Goal: Information Seeking & Learning: Learn about a topic

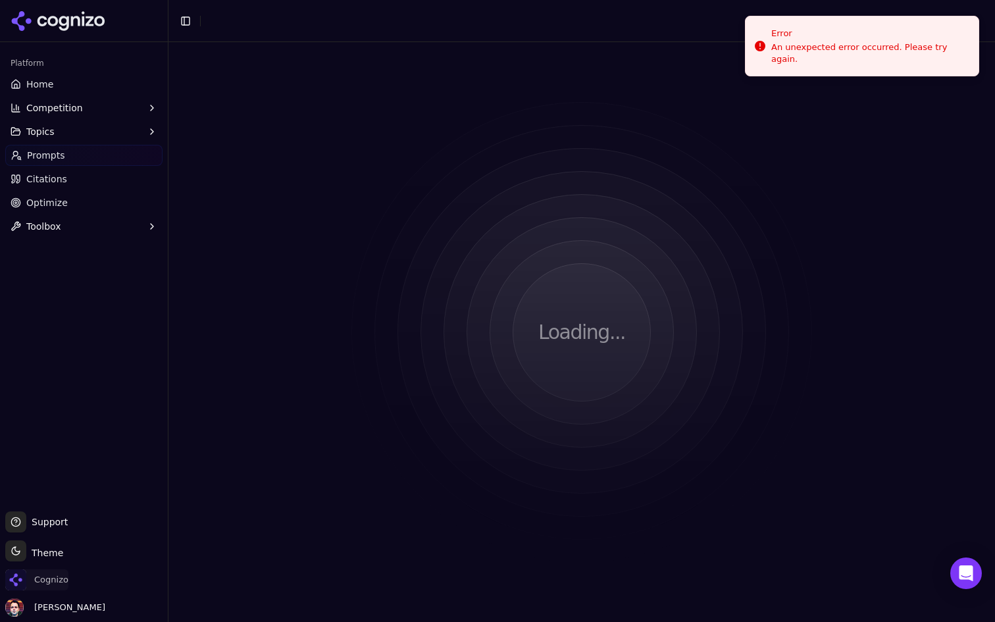
click at [51, 576] on span "Cognizo" at bounding box center [51, 580] width 34 height 12
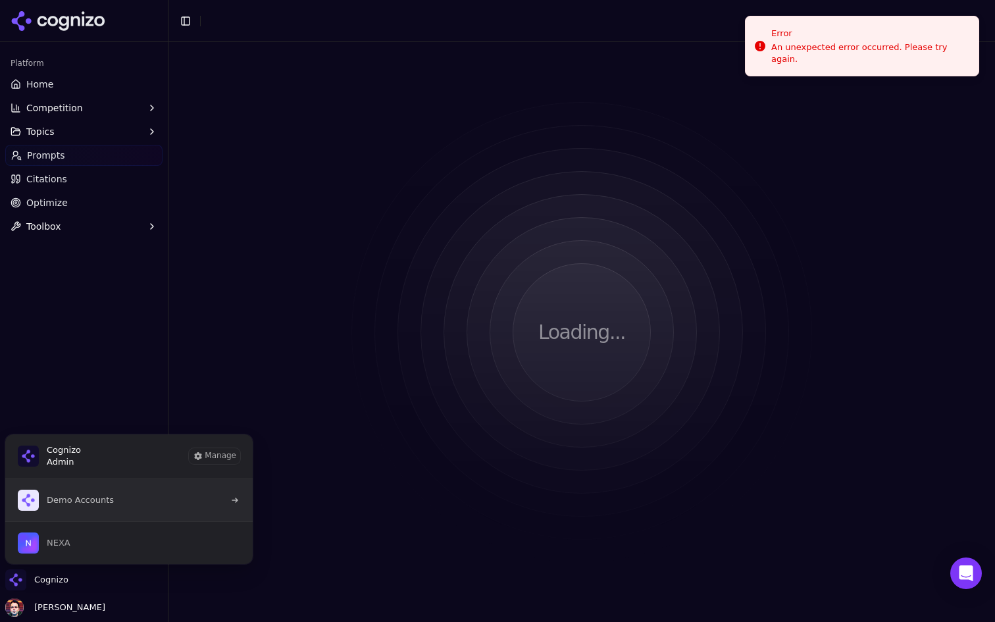
click at [141, 505] on button "Demo Accounts" at bounding box center [129, 500] width 249 height 42
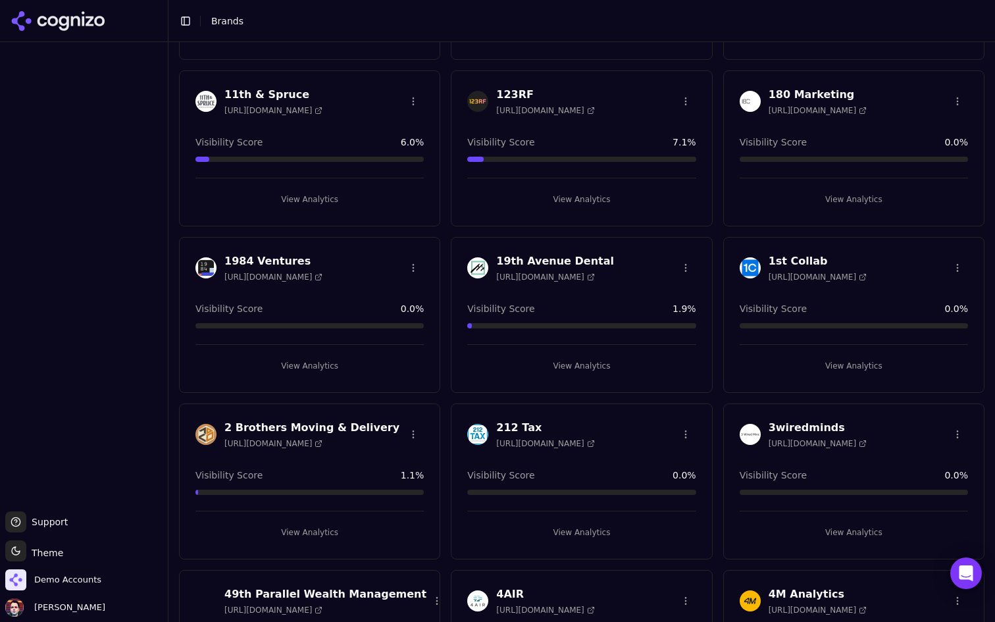
scroll to position [263, 0]
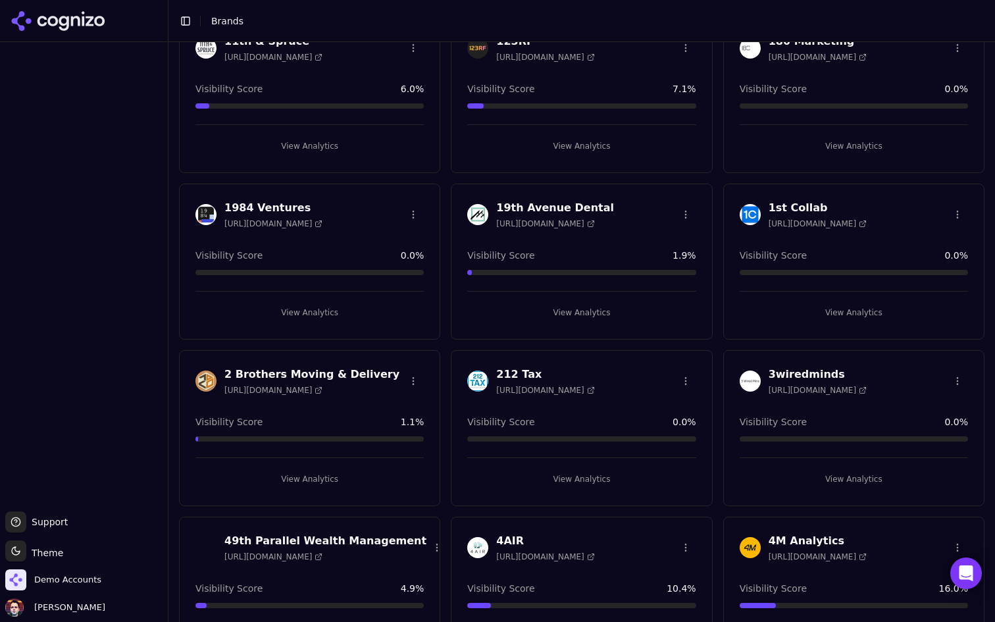
click at [394, 313] on button "View Analytics" at bounding box center [309, 312] width 228 height 21
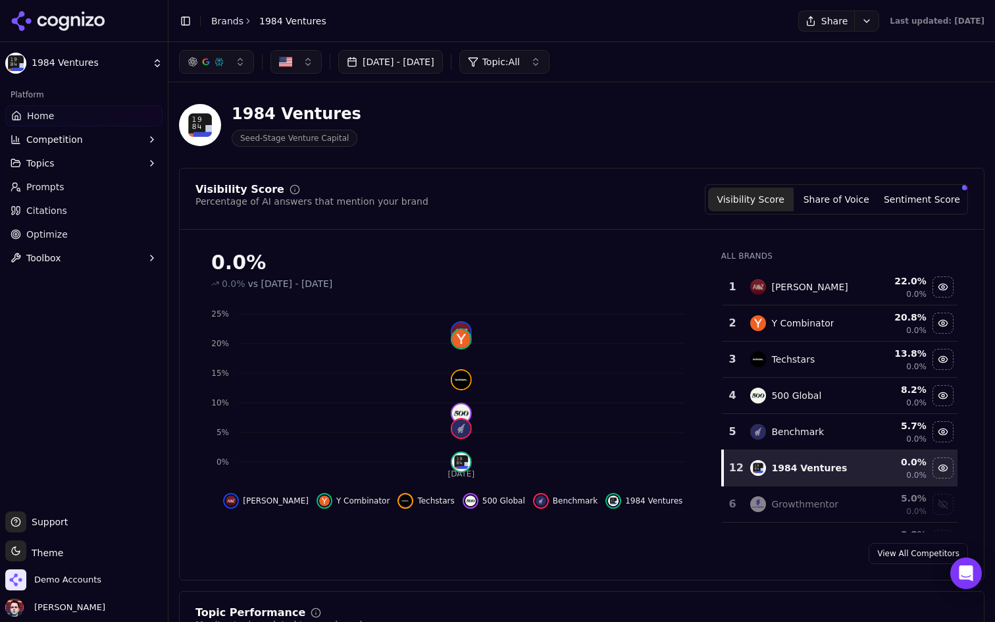
click at [84, 55] on html "1984 Ventures Platform Home Competition Topics Prompts Citations Optimize Toolb…" at bounding box center [497, 311] width 995 height 622
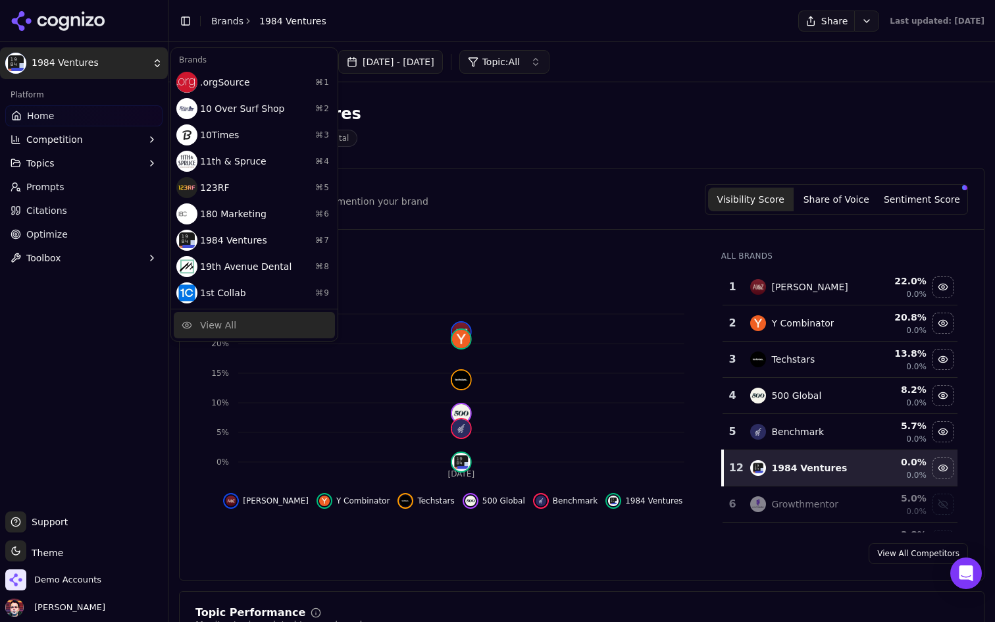
click at [247, 326] on div "View All" at bounding box center [254, 325] width 161 height 26
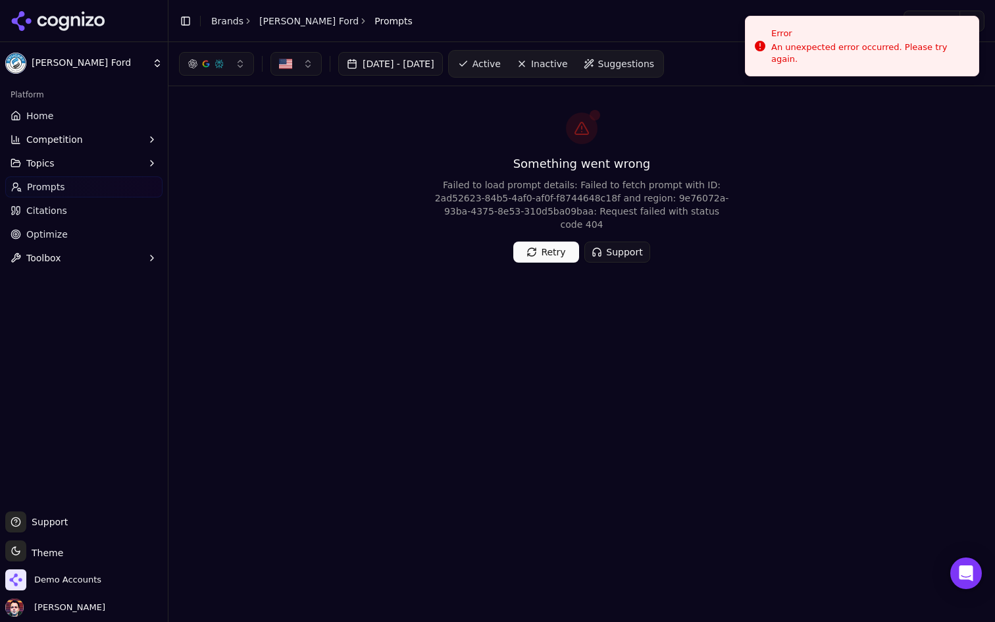
click at [541, 256] on button "Retry" at bounding box center [546, 251] width 66 height 21
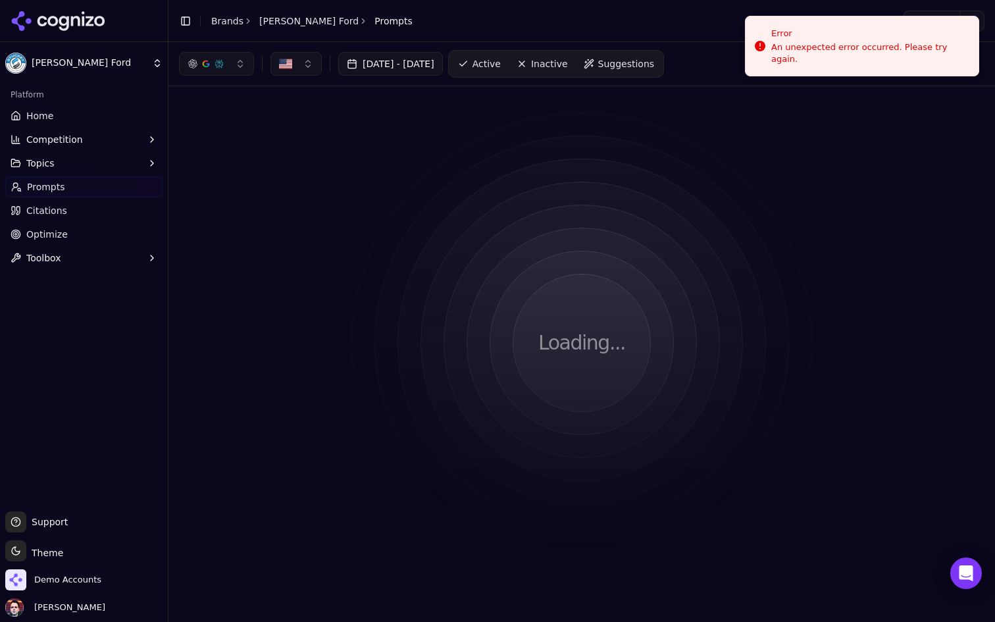
click at [113, 119] on link "Home" at bounding box center [83, 115] width 157 height 21
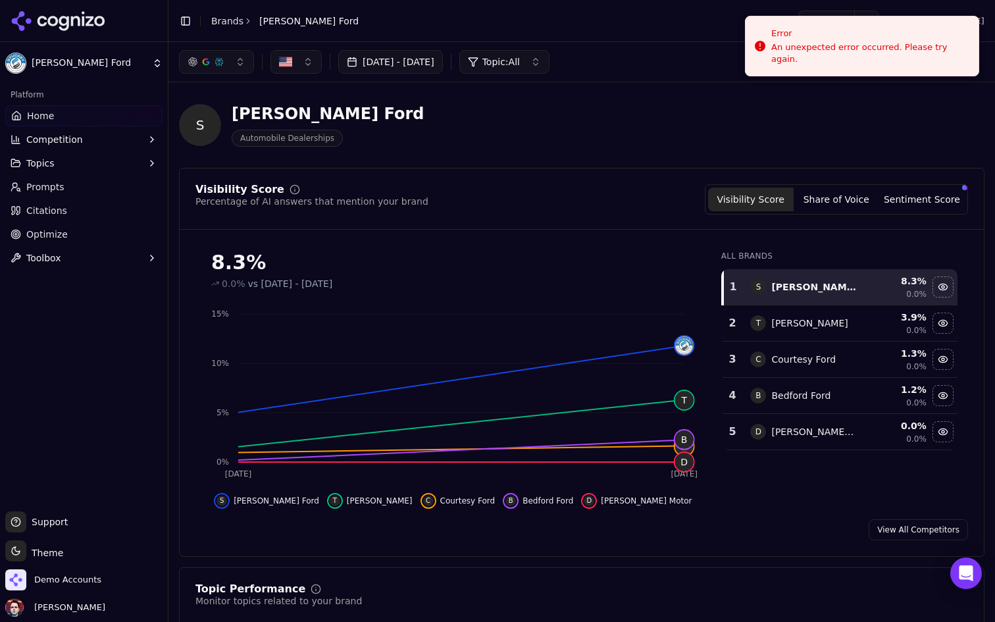
click at [120, 191] on link "Prompts" at bounding box center [83, 186] width 157 height 21
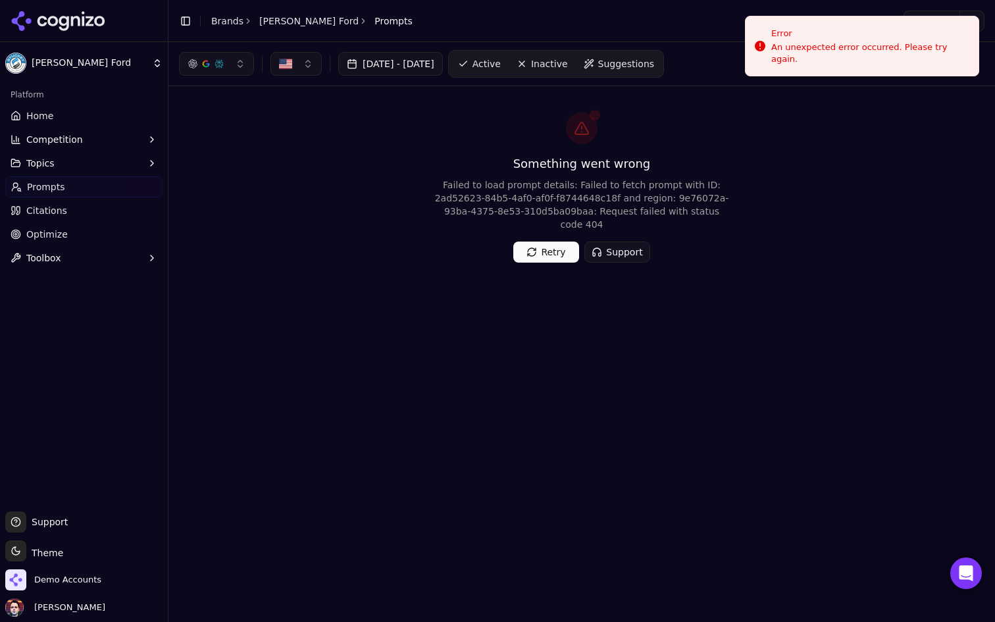
click at [35, 185] on span "Prompts" at bounding box center [46, 186] width 38 height 13
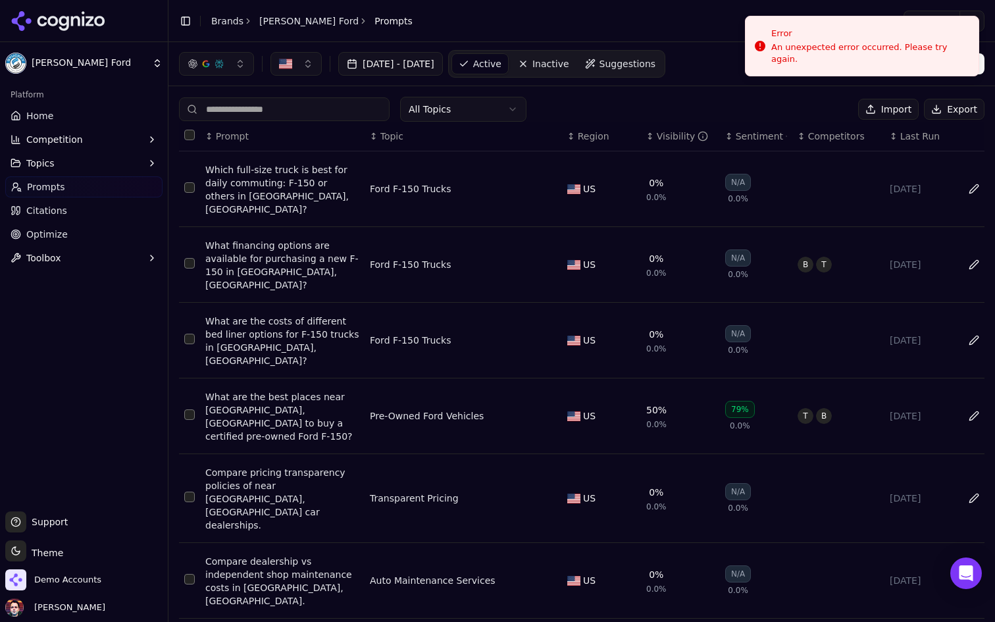
click at [265, 116] on input at bounding box center [284, 109] width 211 height 24
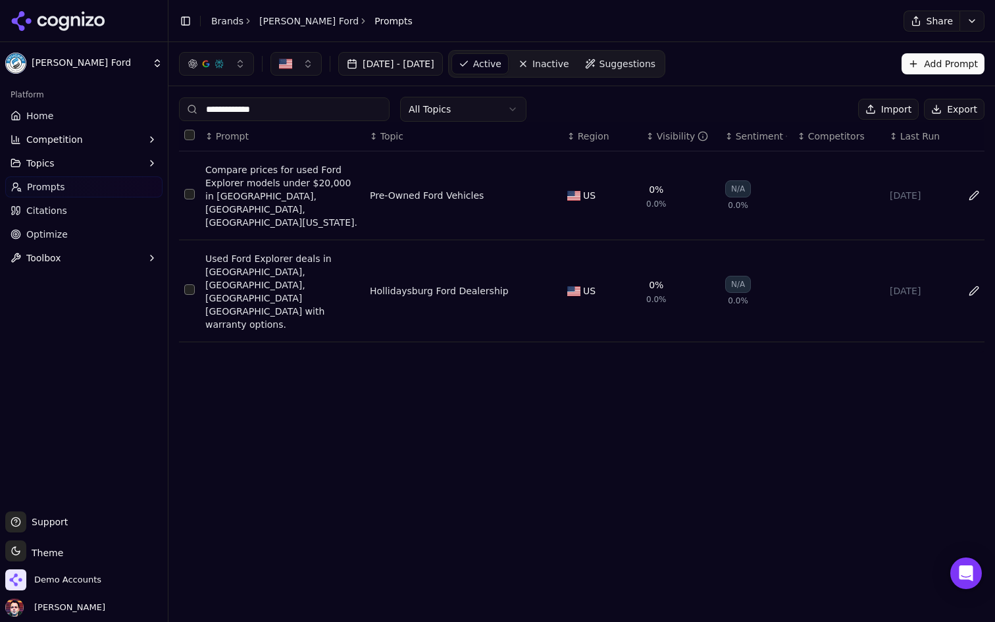
type input "**********"
click at [314, 264] on div "Used Ford Explorer deals in [GEOGRAPHIC_DATA], [GEOGRAPHIC_DATA], [GEOGRAPHIC_D…" at bounding box center [282, 291] width 154 height 79
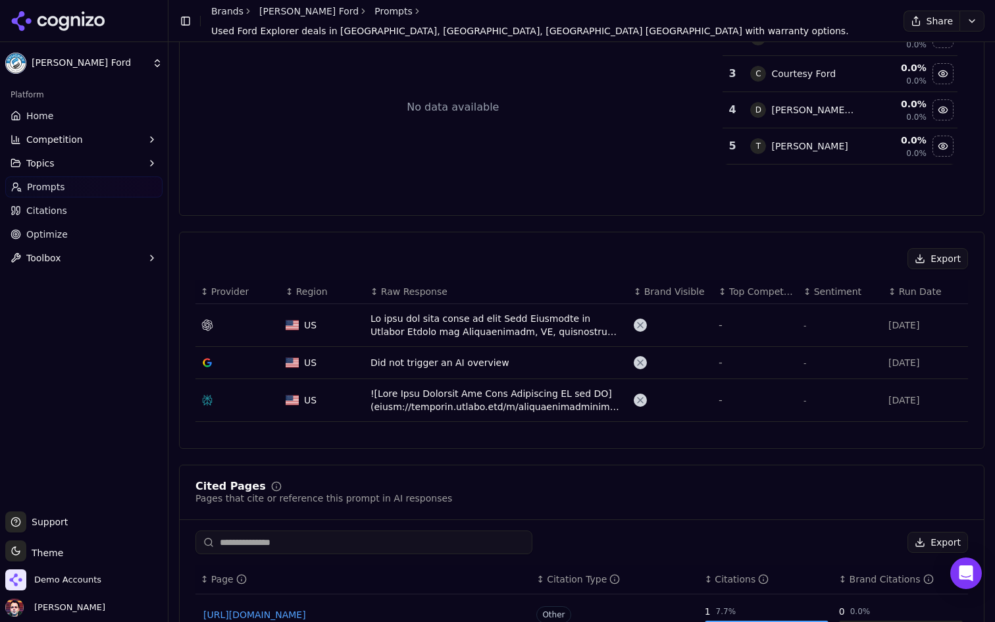
scroll to position [213, 0]
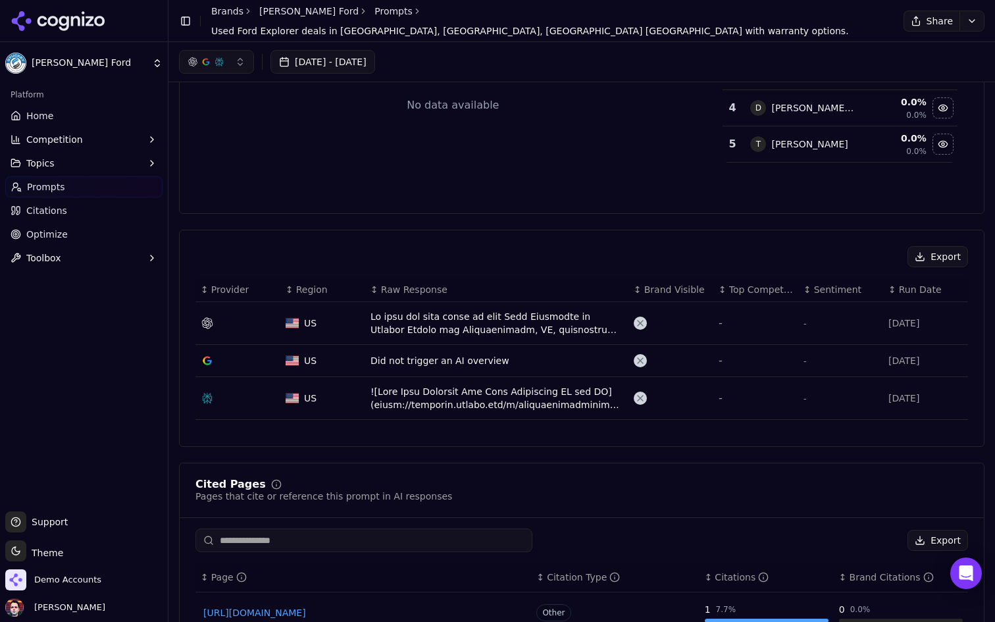
click at [514, 325] on div "Data table" at bounding box center [496, 323] width 253 height 26
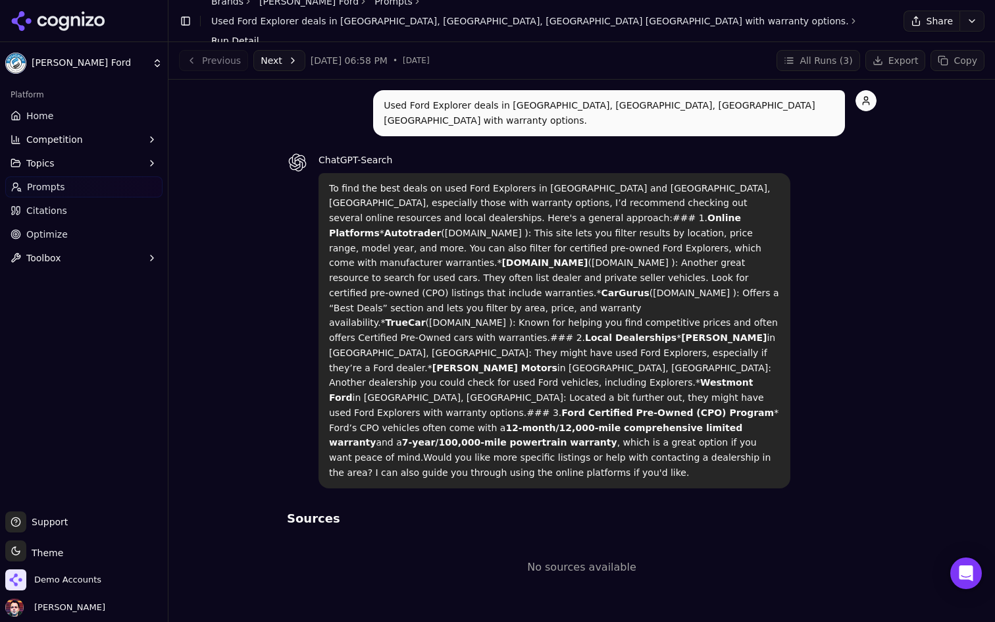
click at [284, 62] on button "Next" at bounding box center [279, 60] width 52 height 21
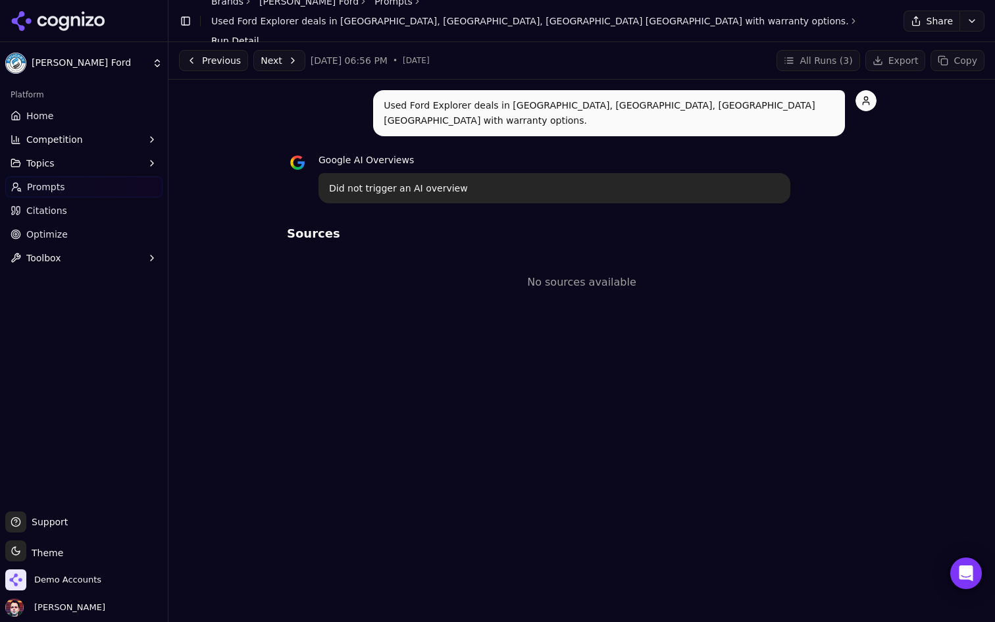
click at [275, 66] on button "Next" at bounding box center [279, 60] width 52 height 21
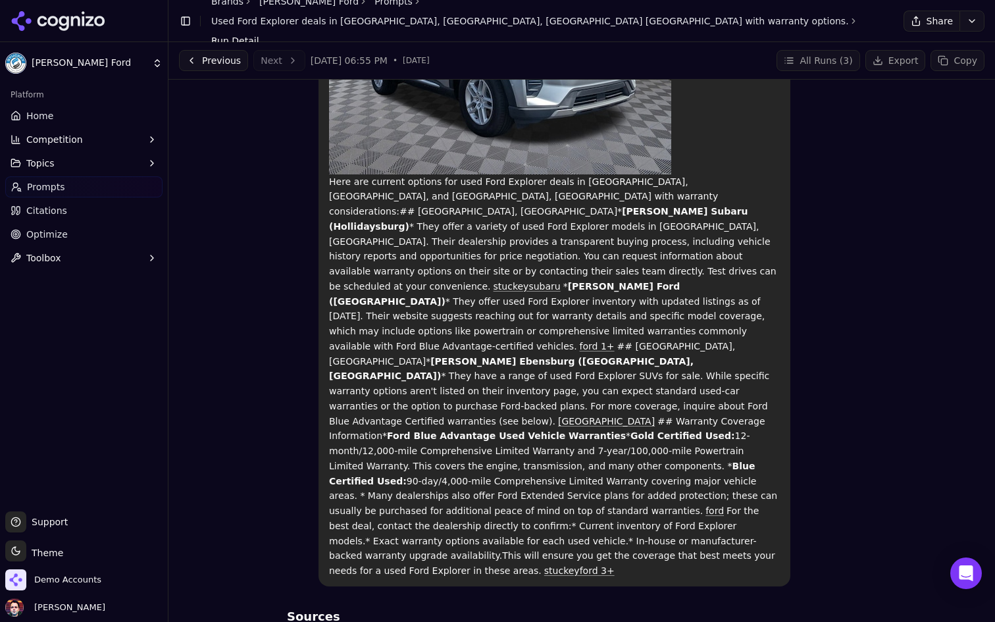
scroll to position [1397, 0]
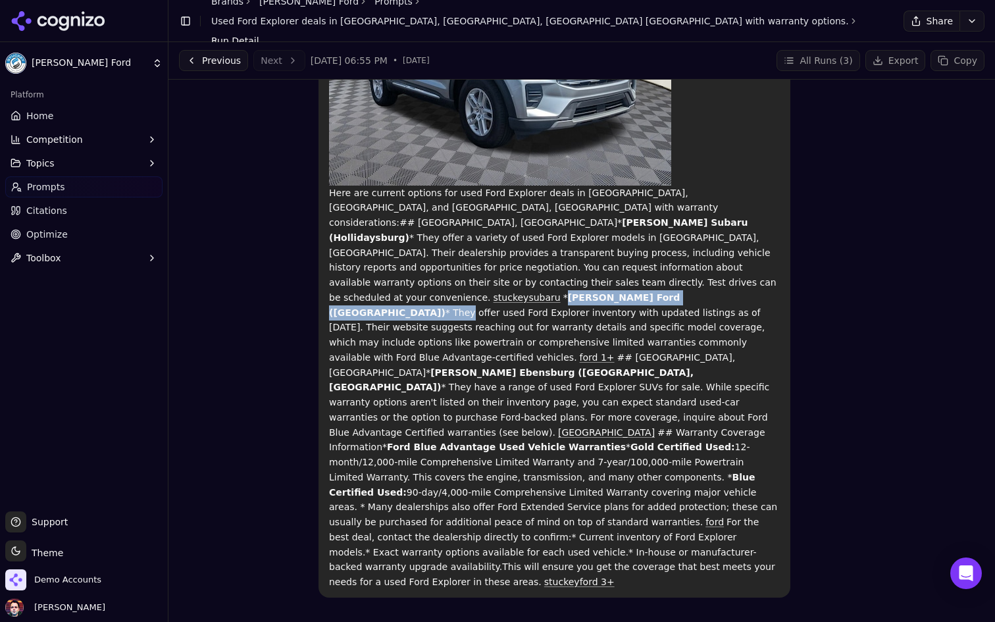
drag, startPoint x: 543, startPoint y: 251, endPoint x: 680, endPoint y: 257, distance: 136.3
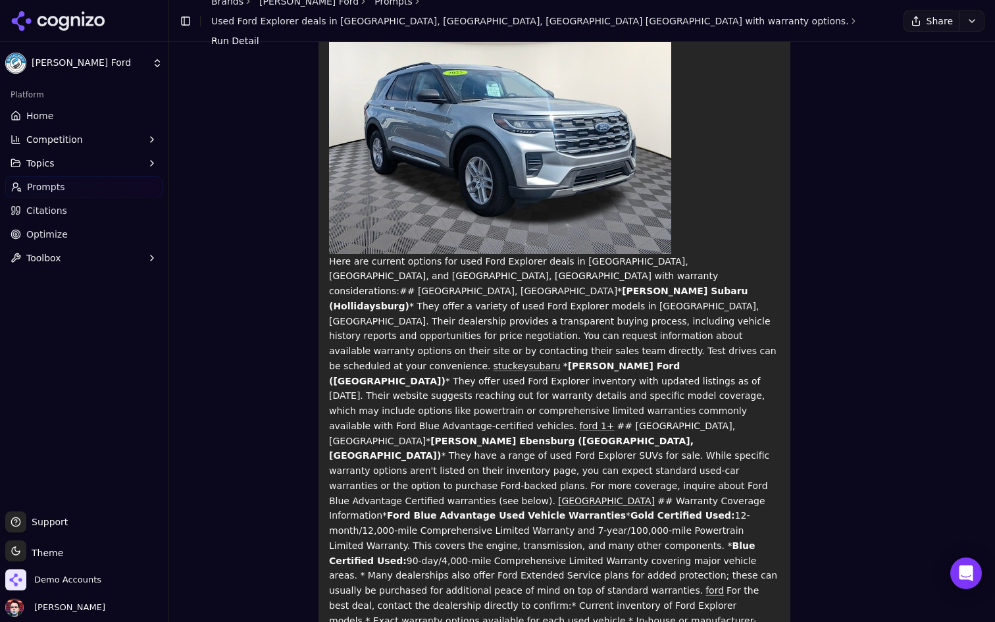
scroll to position [1359, 0]
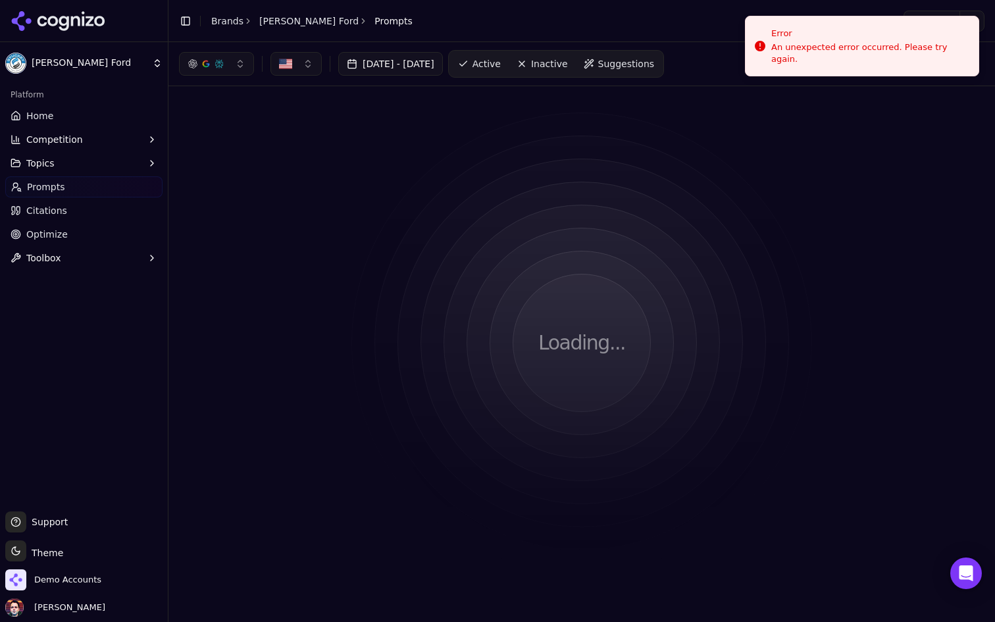
click at [100, 188] on link "Prompts" at bounding box center [83, 186] width 157 height 21
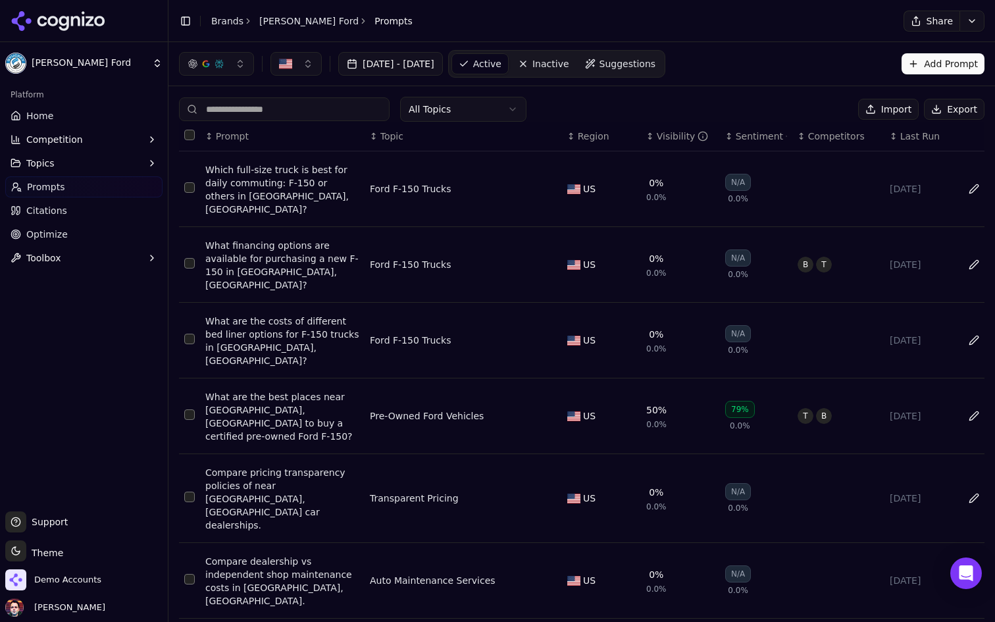
click at [311, 117] on input at bounding box center [284, 109] width 211 height 24
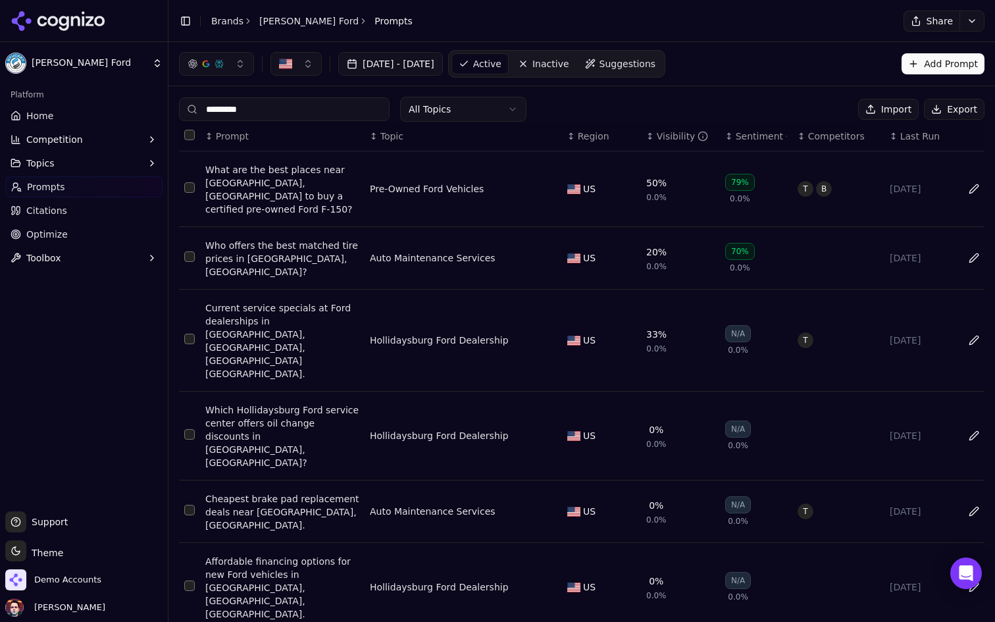
click at [284, 113] on input "*********" at bounding box center [284, 109] width 211 height 24
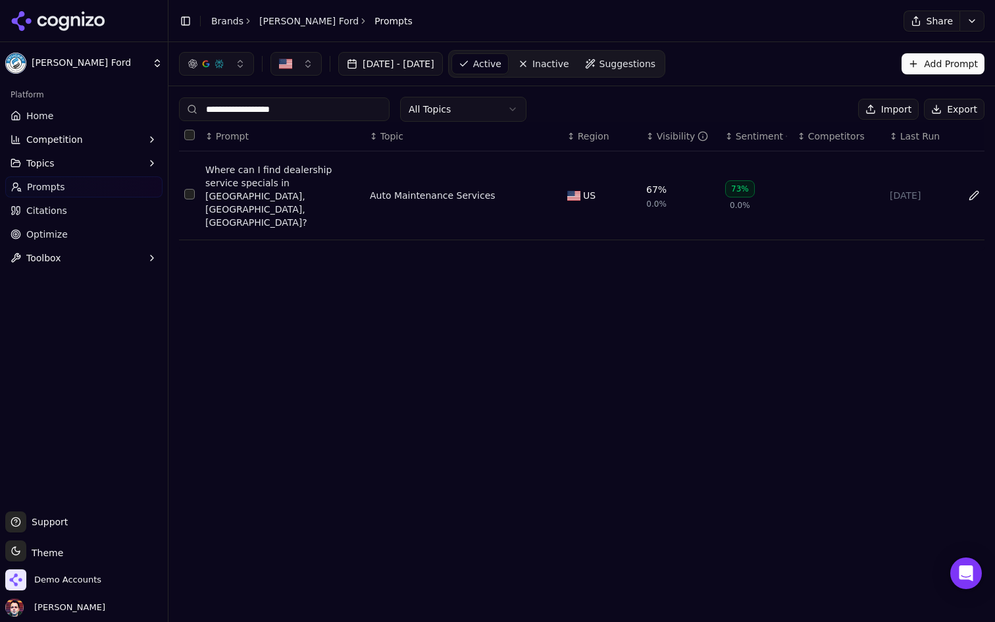
type input "**********"
click at [294, 184] on div "Where can I find dealership service specials in Altoona, PA, Hollidaysburg?" at bounding box center [282, 196] width 154 height 66
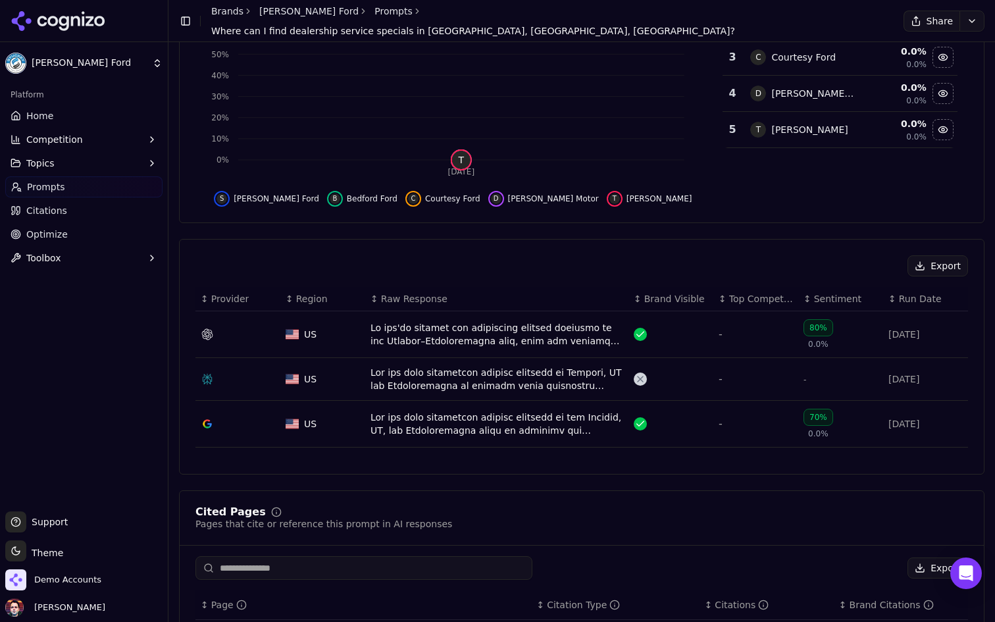
scroll to position [236, 0]
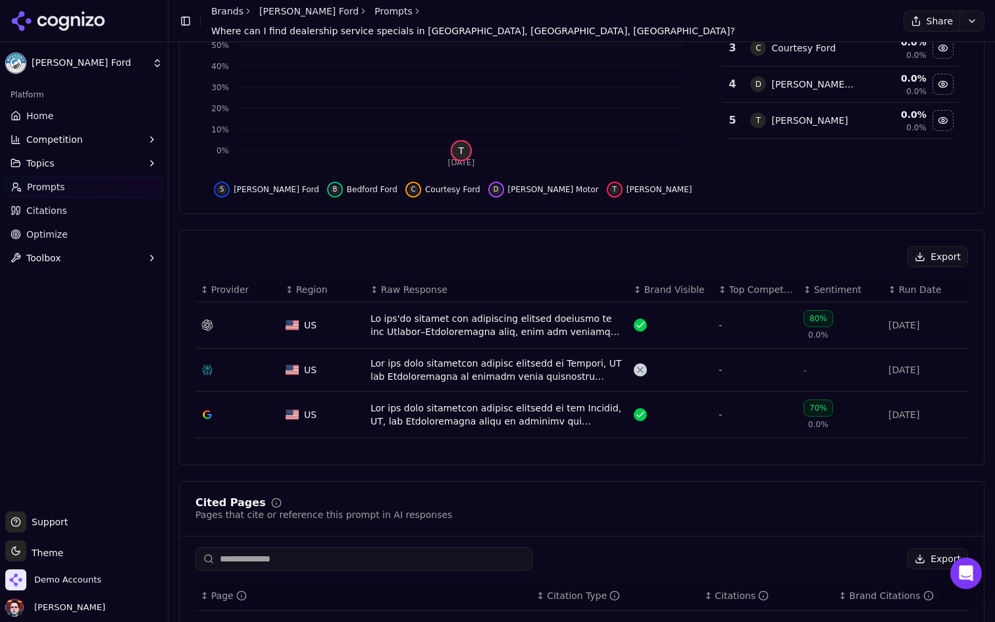
click at [482, 322] on div "Data table" at bounding box center [496, 325] width 253 height 26
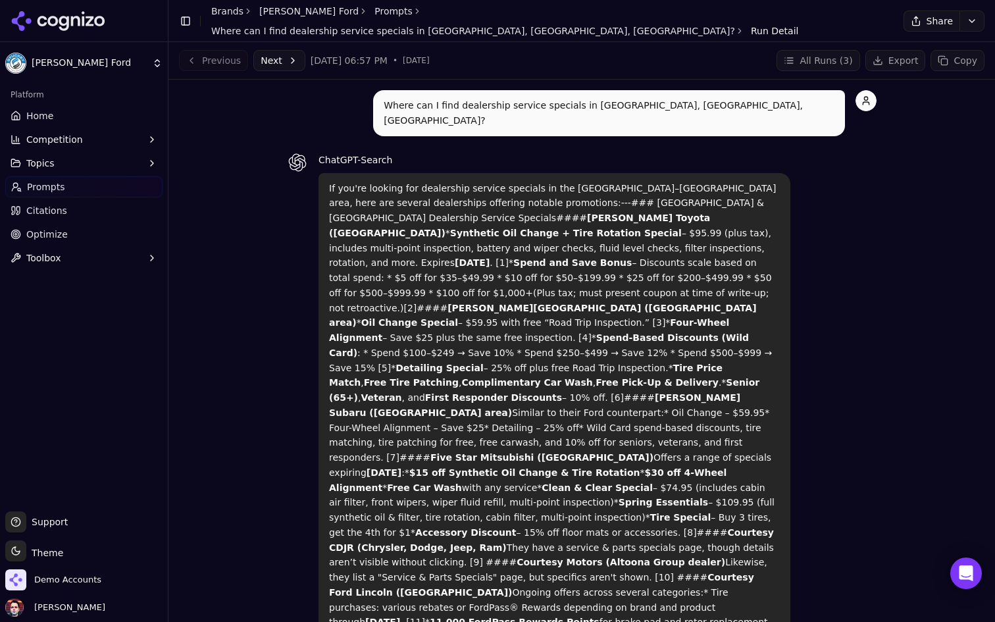
click at [374, 18] on link "Prompts" at bounding box center [393, 11] width 38 height 13
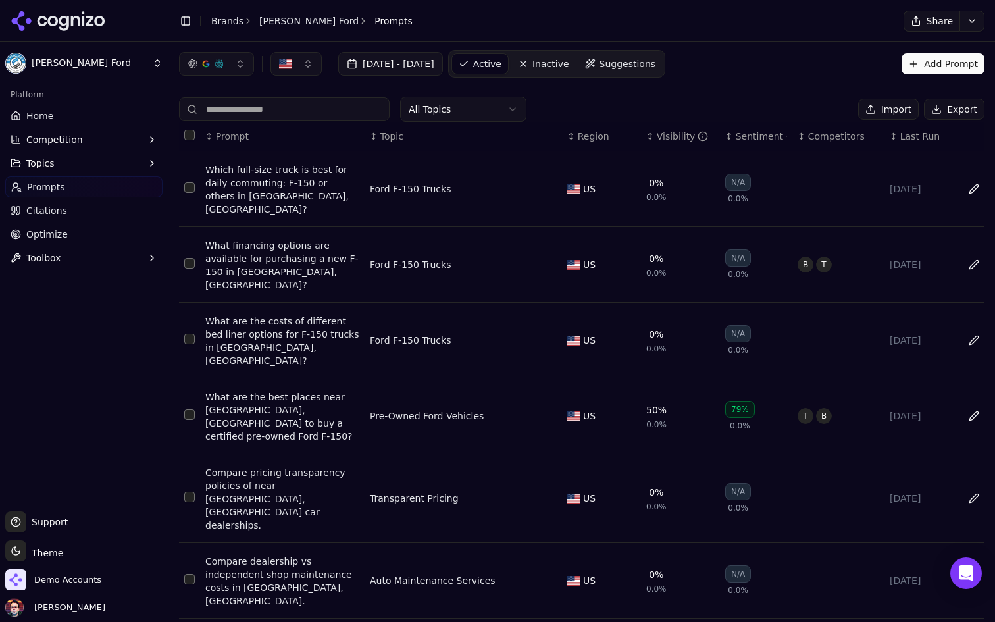
click at [309, 122] on th "↕ Prompt" at bounding box center [282, 137] width 164 height 30
click at [308, 108] on input at bounding box center [284, 109] width 211 height 24
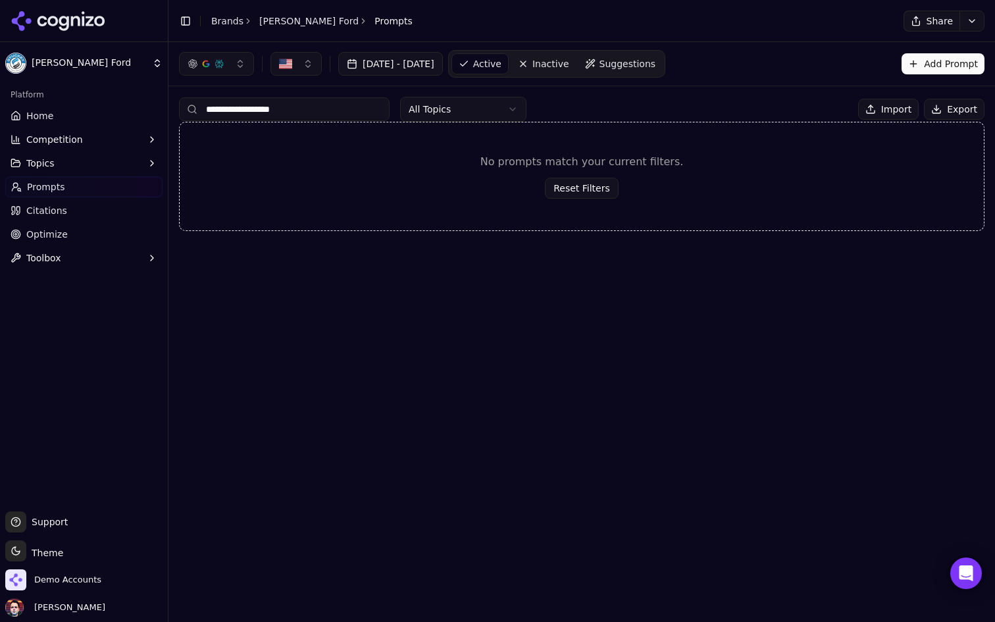
click at [282, 107] on input "**********" at bounding box center [284, 109] width 211 height 24
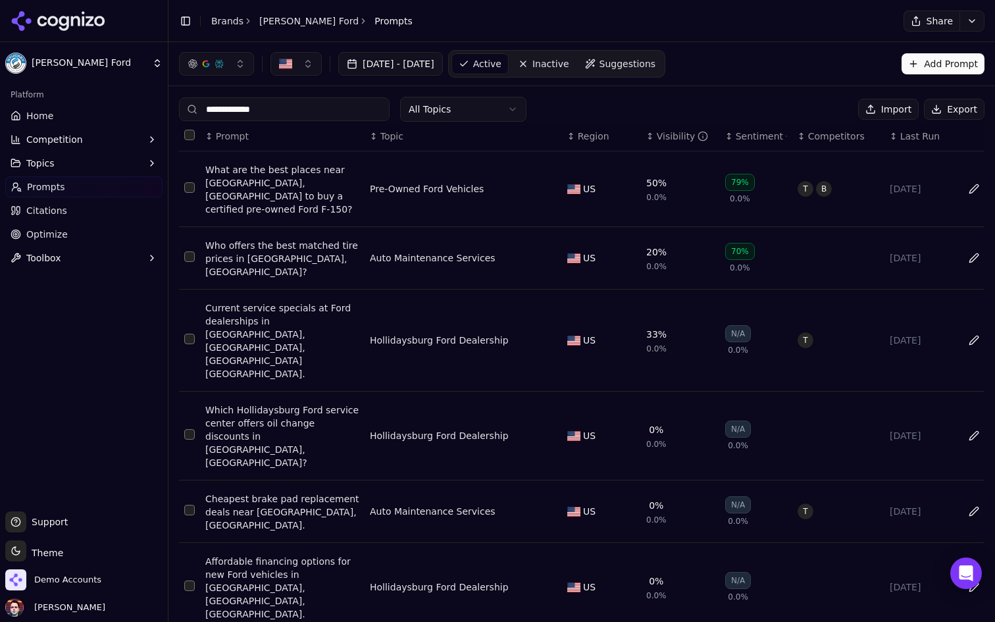
click at [210, 114] on input "**********" at bounding box center [284, 109] width 211 height 24
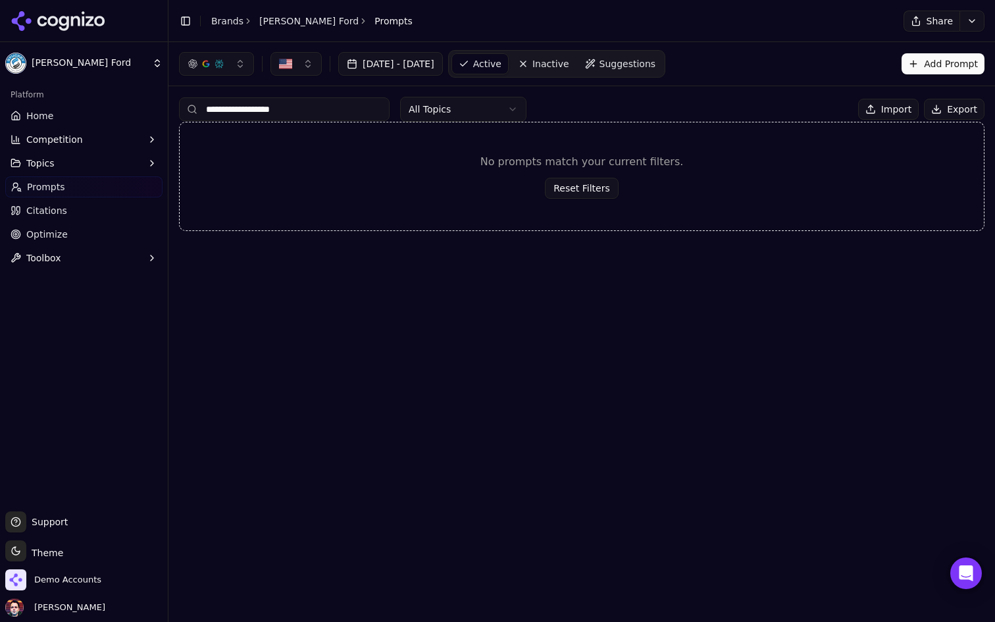
click at [274, 108] on input "**********" at bounding box center [284, 109] width 211 height 24
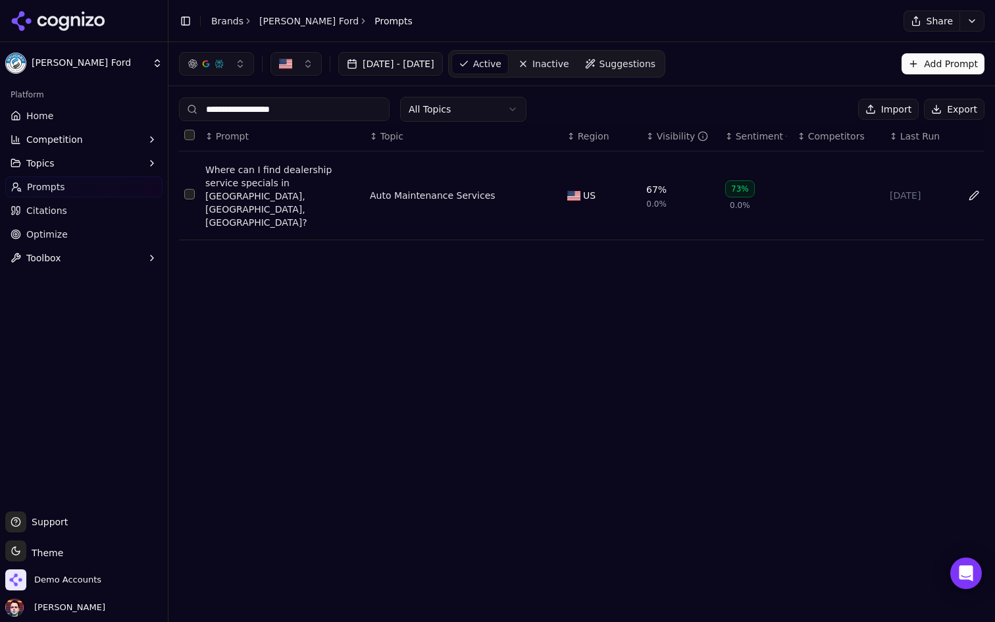
type input "**********"
click at [300, 170] on div "Where can I find dealership service specials in Altoona, PA, Hollidaysburg?" at bounding box center [282, 196] width 154 height 66
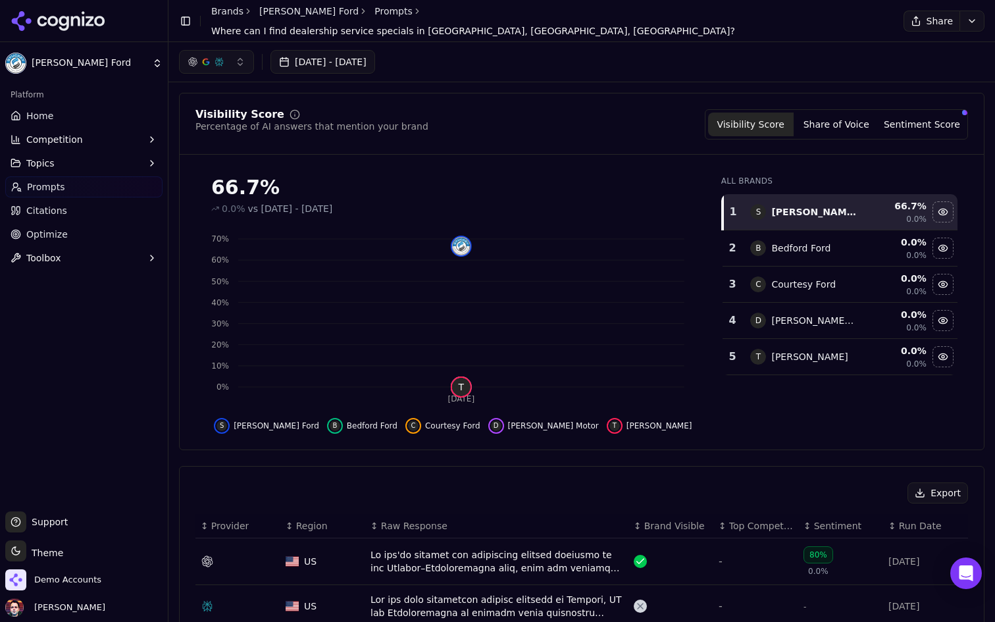
click at [630, 109] on div "Visibility Score Percentage of AI answers that mention your brand Visibility Sc…" at bounding box center [581, 124] width 772 height 30
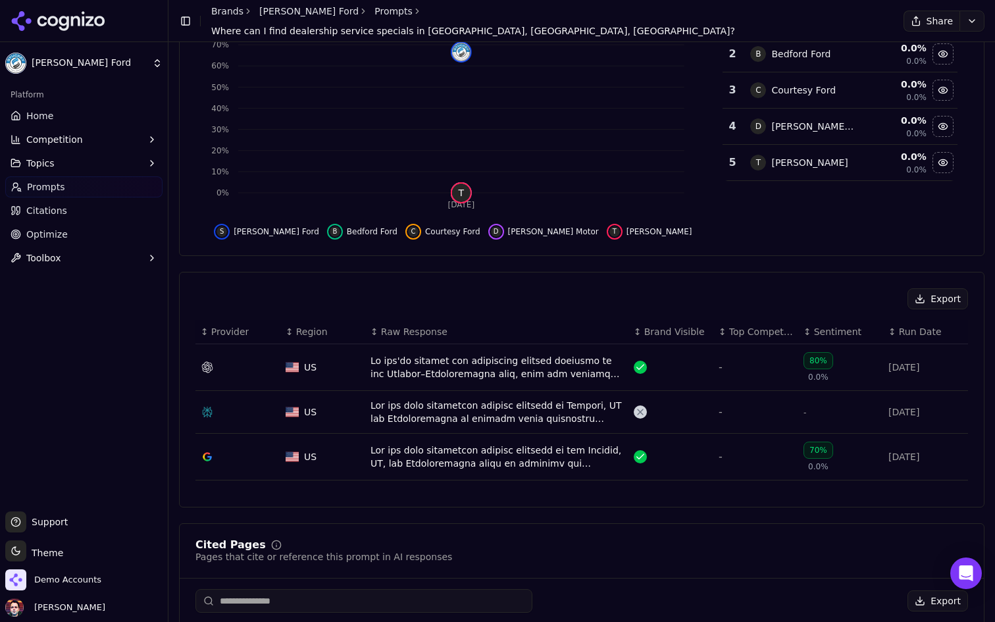
scroll to position [231, 0]
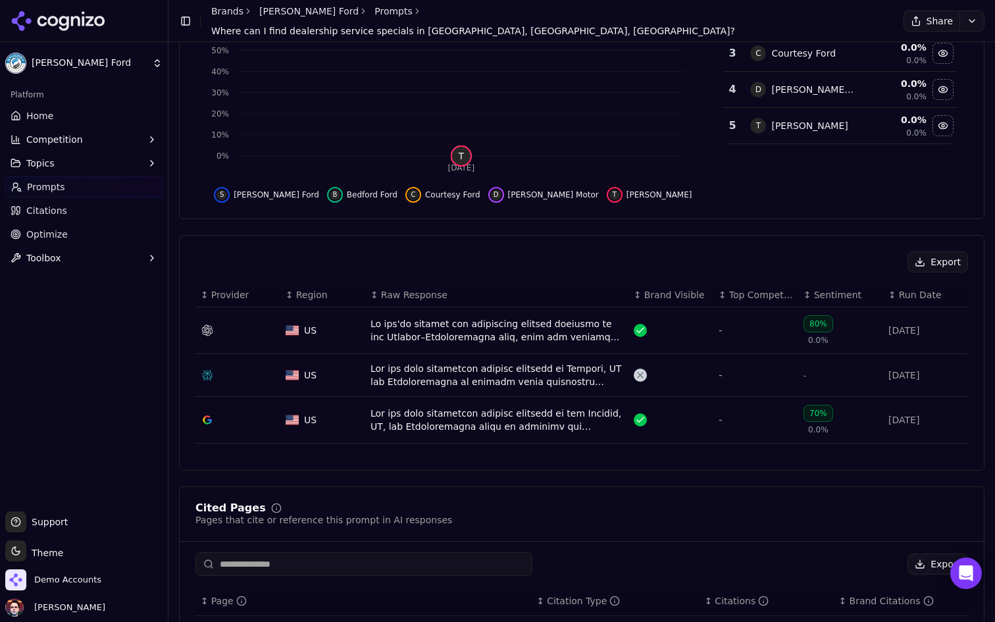
click at [492, 336] on div "Data table" at bounding box center [496, 330] width 253 height 26
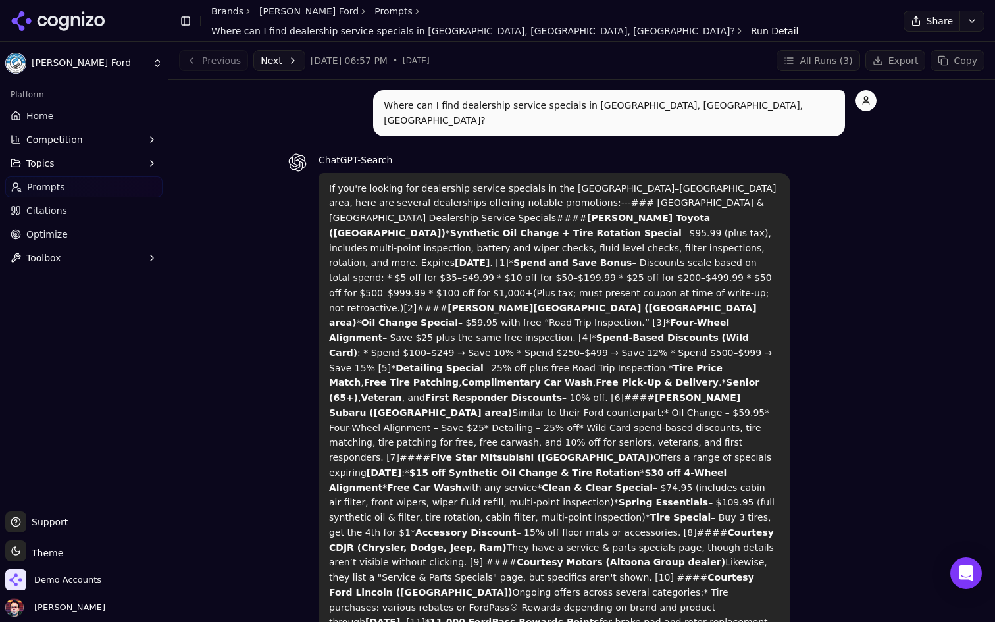
click at [374, 18] on link "Prompts" at bounding box center [393, 11] width 38 height 13
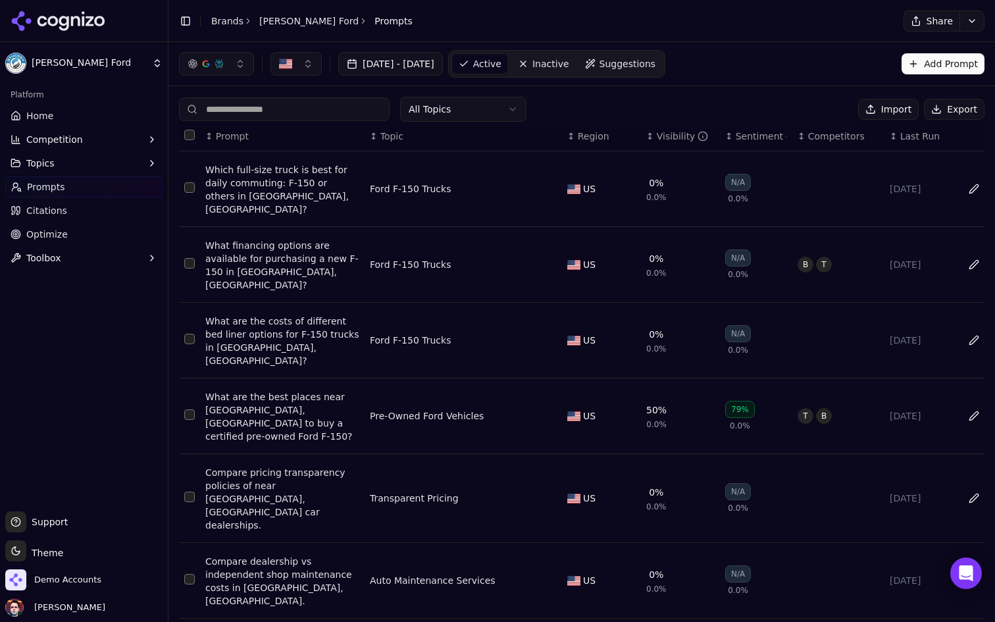
click at [311, 111] on input at bounding box center [284, 109] width 211 height 24
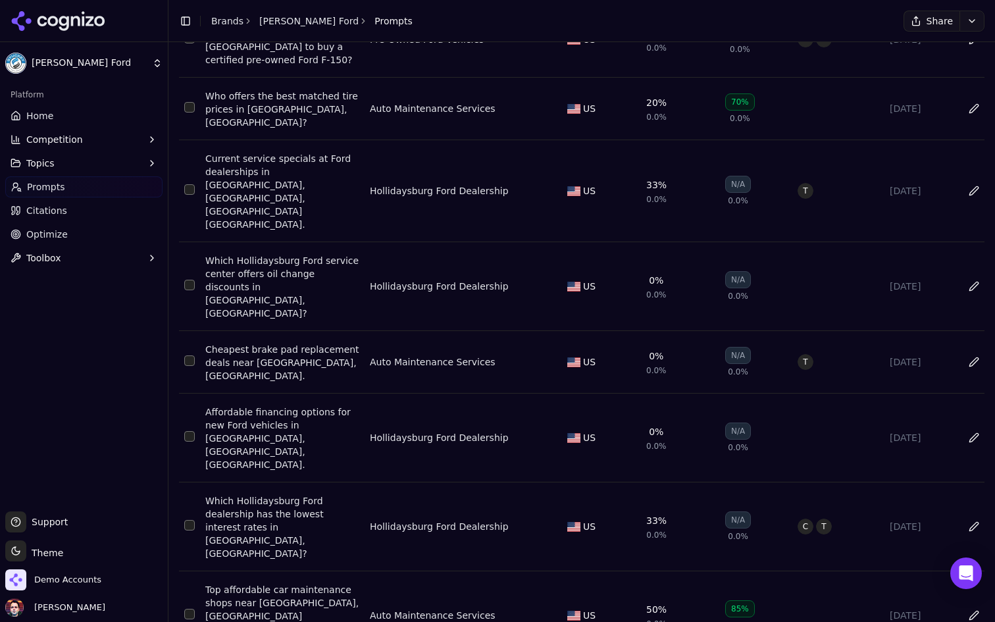
scroll to position [195, 0]
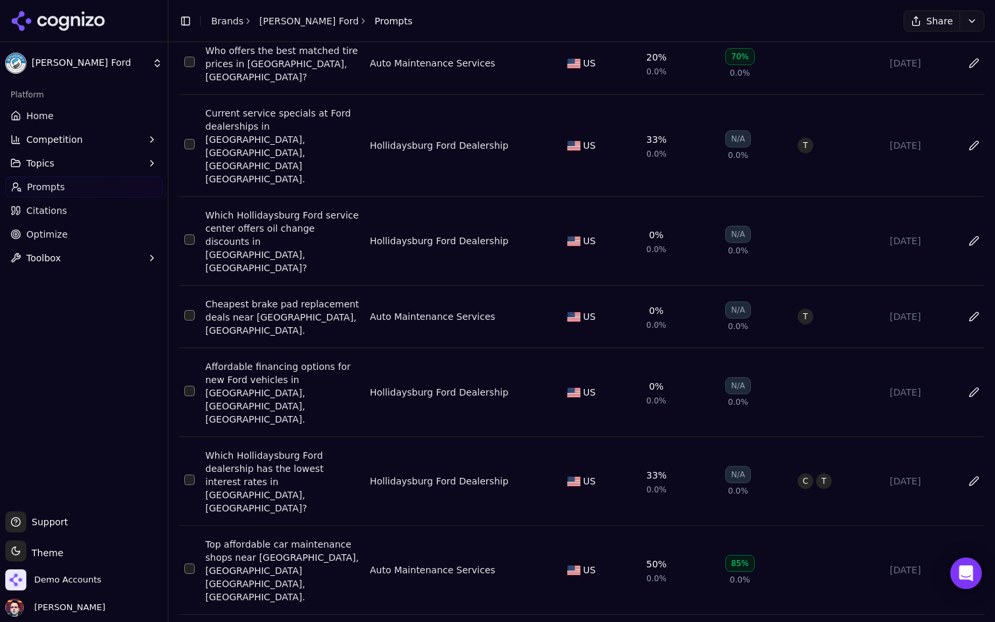
type input "**********"
click at [361, 597] on html "**********" at bounding box center [497, 311] width 995 height 622
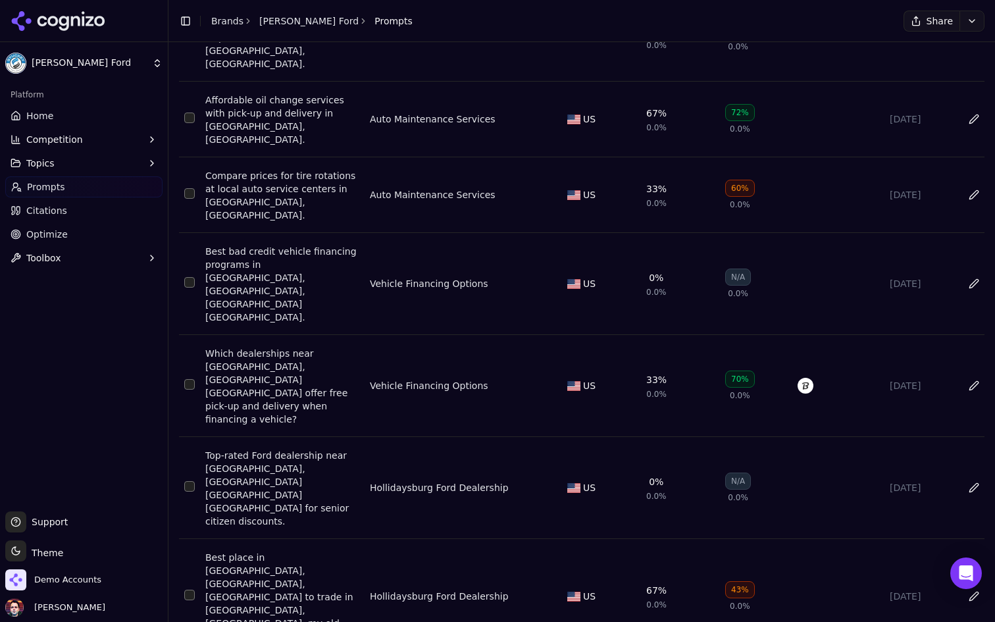
scroll to position [3239, 0]
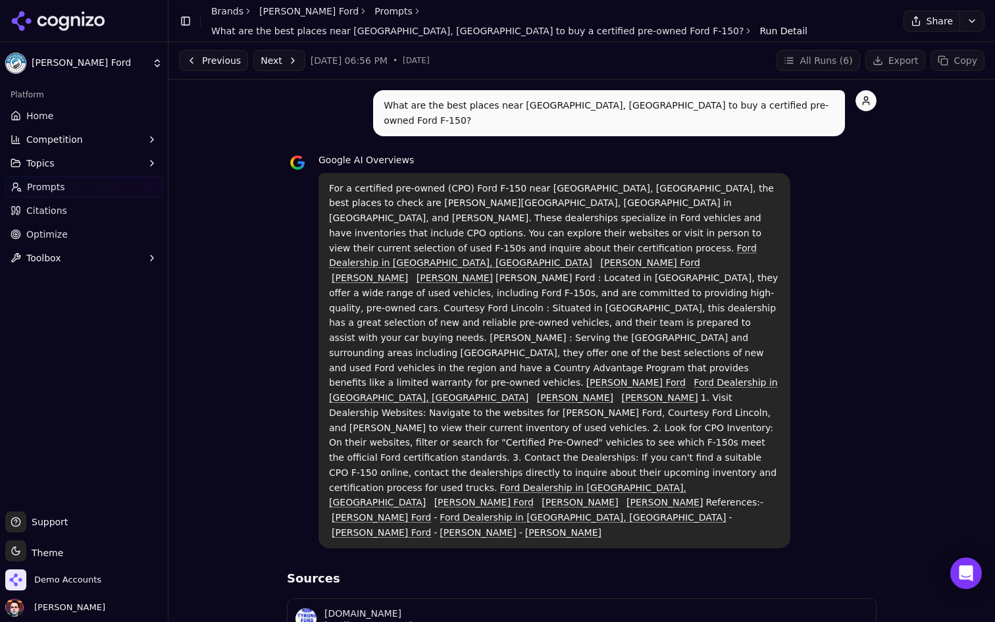
click at [89, 47] on html "[PERSON_NAME] Ford Platform Home Competition Topics Prompts Citations Optimize …" at bounding box center [497, 311] width 995 height 622
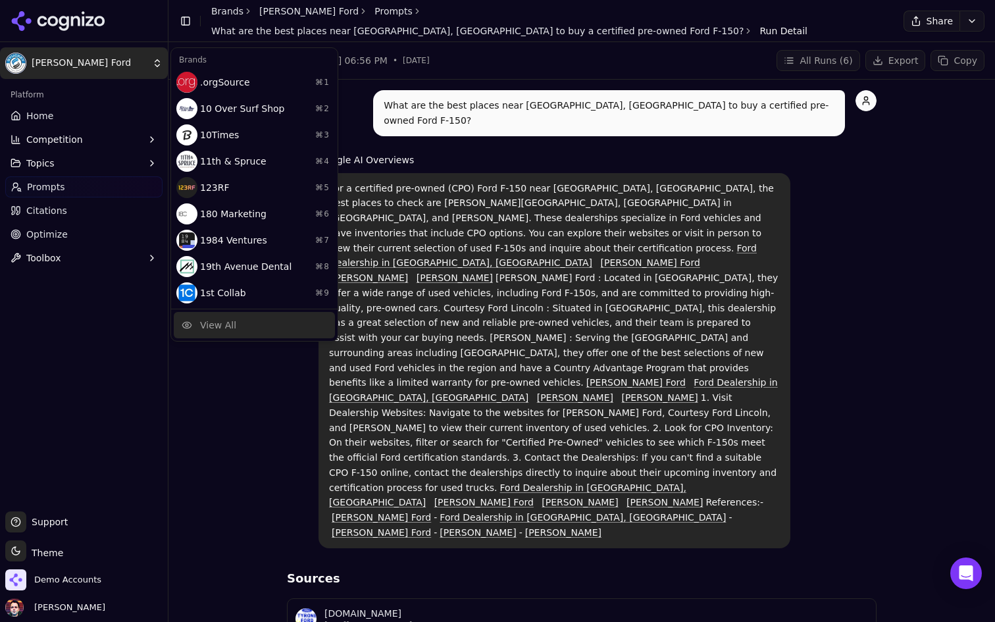
click at [241, 329] on div "View All" at bounding box center [254, 325] width 161 height 26
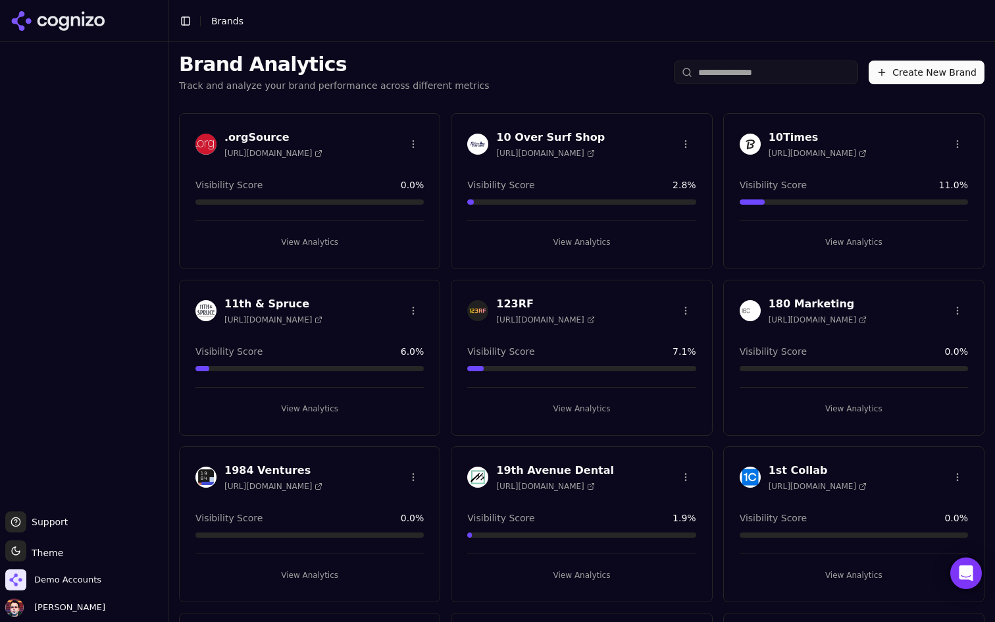
click at [778, 80] on input "search" at bounding box center [766, 73] width 184 height 24
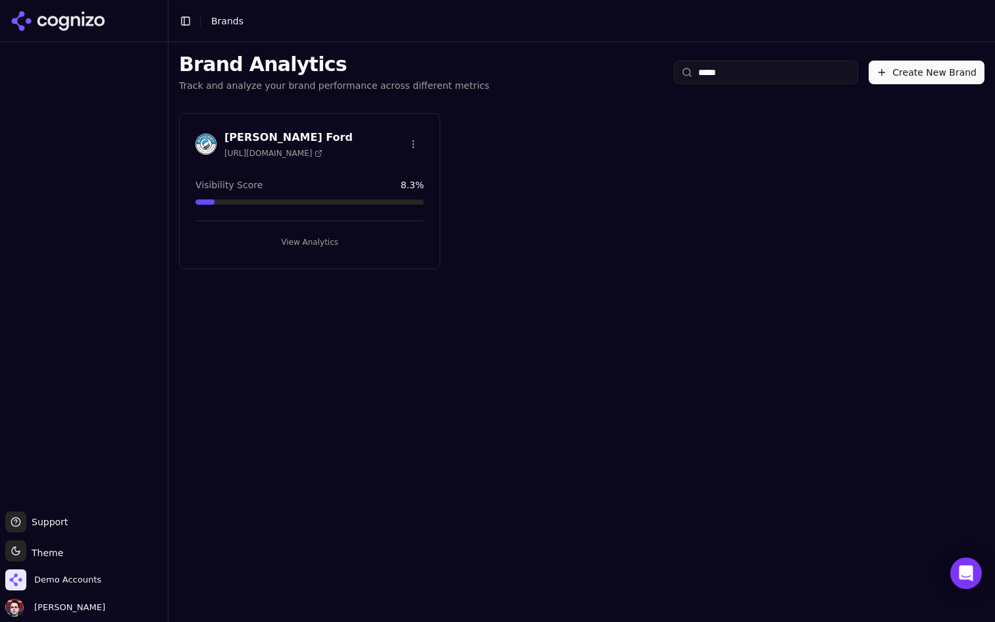
type input "*****"
click at [415, 138] on html "Support Support Toggle theme Theme Demo Accounts Deniz Ozcan Toggle Sidebar Bra…" at bounding box center [497, 311] width 995 height 622
click at [409, 176] on div "Edit Brand" at bounding box center [382, 171] width 78 height 21
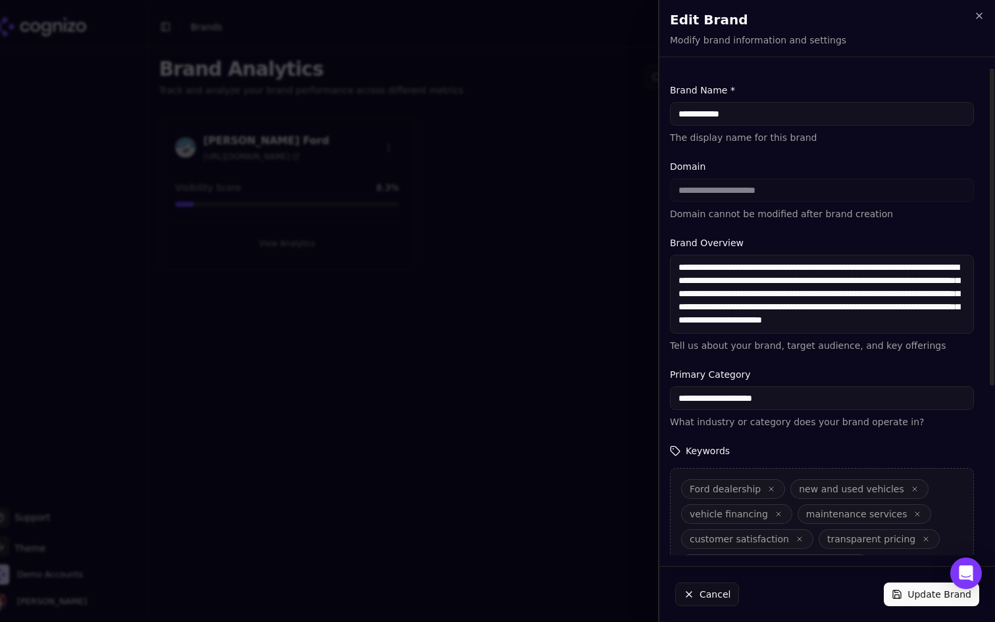
click at [717, 110] on input "**********" at bounding box center [822, 114] width 304 height 24
click at [774, 109] on input "**********" at bounding box center [822, 114] width 304 height 24
click at [977, 20] on icon "button" at bounding box center [979, 16] width 11 height 11
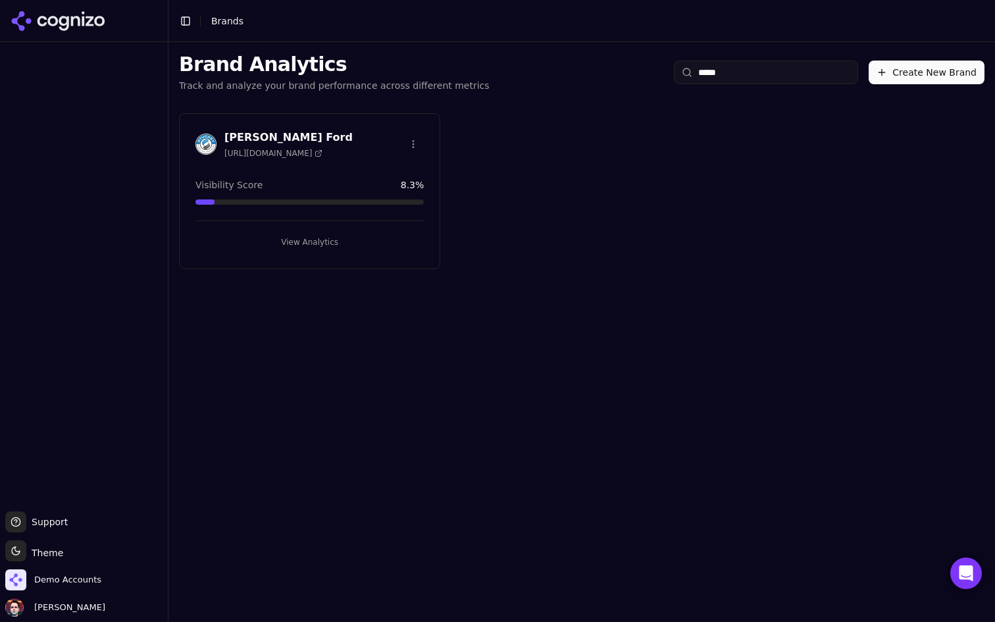
click at [366, 238] on button "View Analytics" at bounding box center [309, 242] width 228 height 21
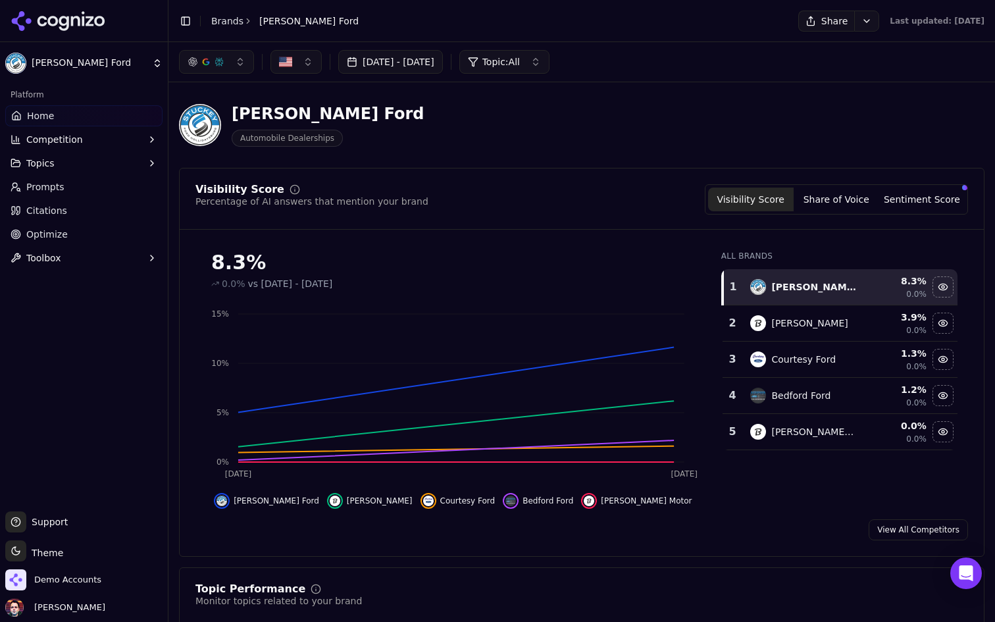
click at [88, 209] on link "Citations" at bounding box center [83, 210] width 157 height 21
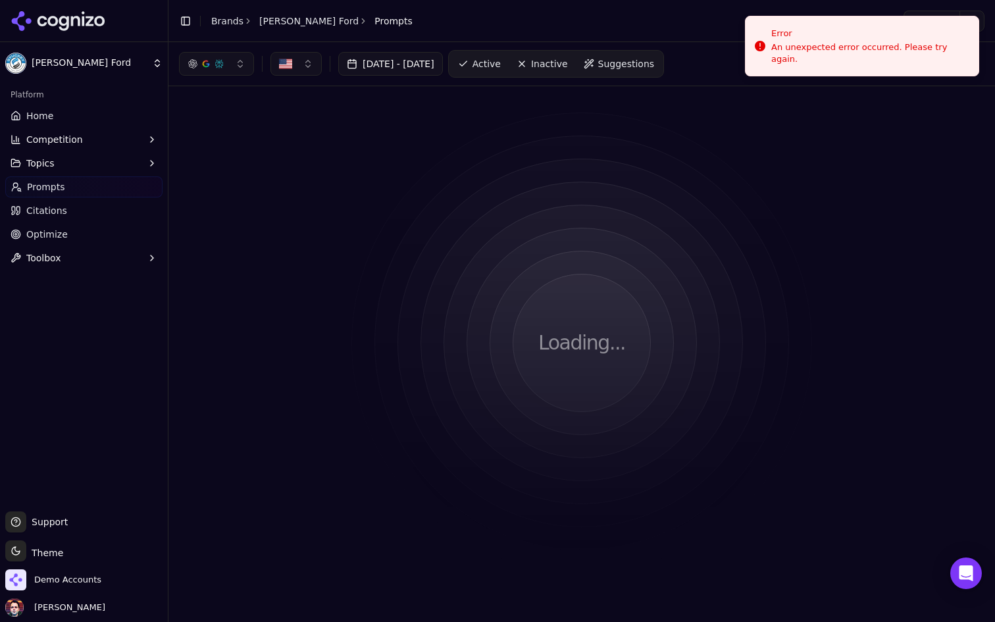
click at [116, 188] on link "Prompts" at bounding box center [83, 186] width 157 height 21
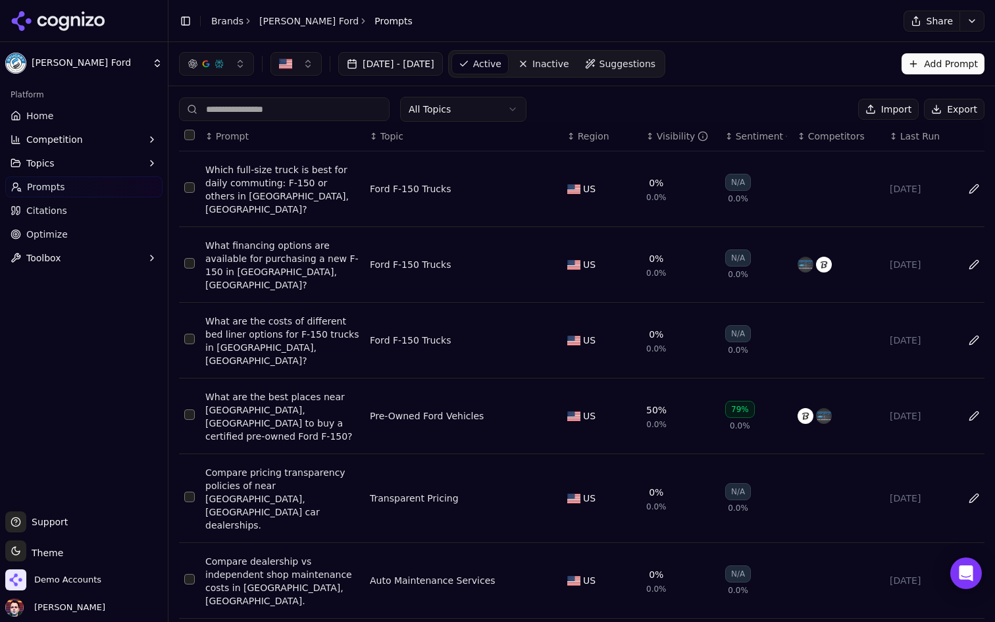
click at [314, 106] on input at bounding box center [284, 109] width 211 height 24
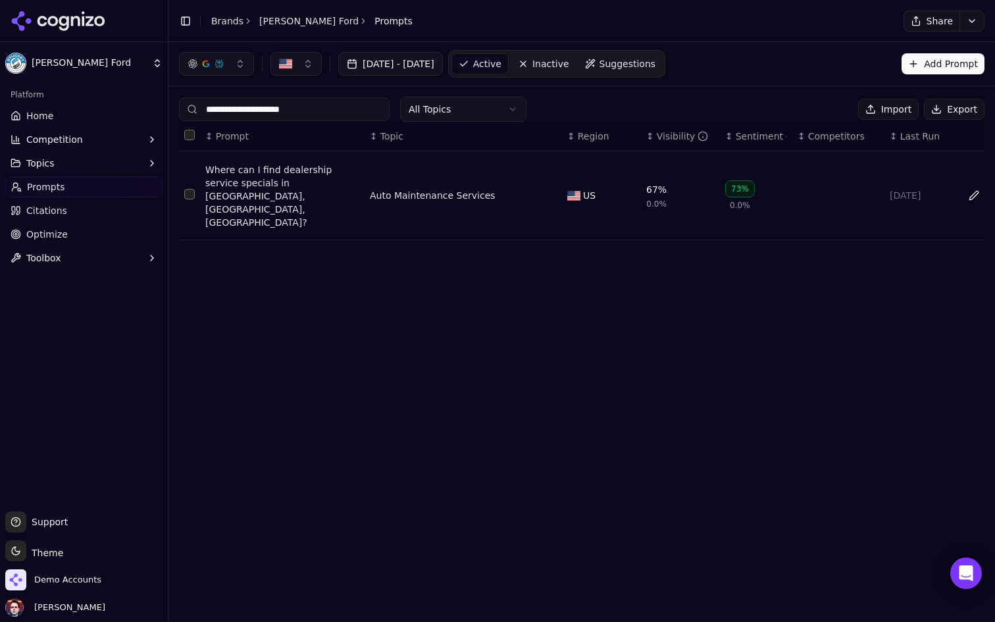
type input "**********"
click at [262, 192] on div "Where can I find dealership service specials in [GEOGRAPHIC_DATA], [GEOGRAPHIC_…" at bounding box center [282, 196] width 154 height 66
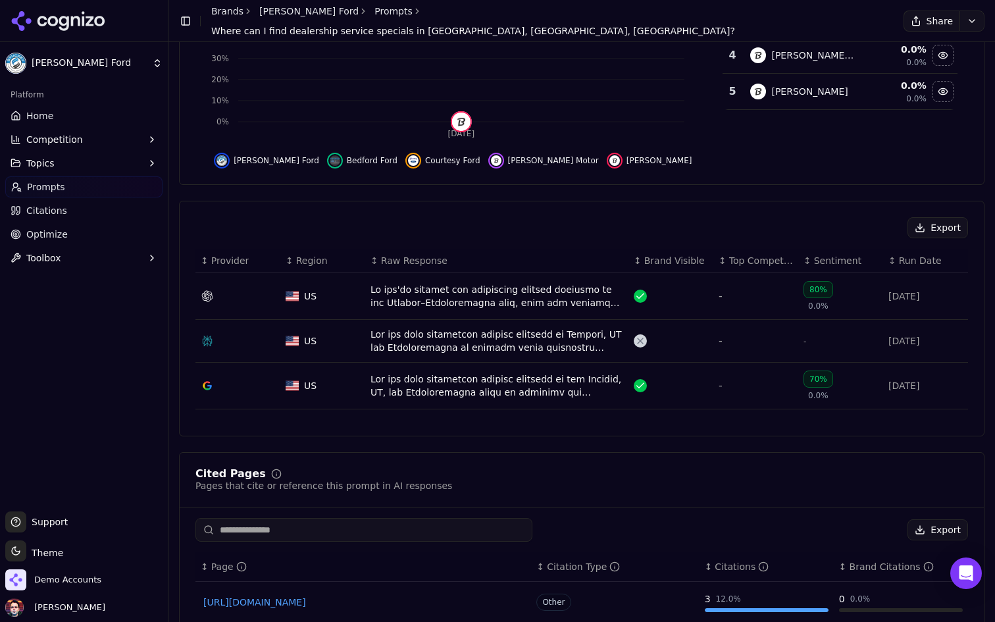
scroll to position [301, 0]
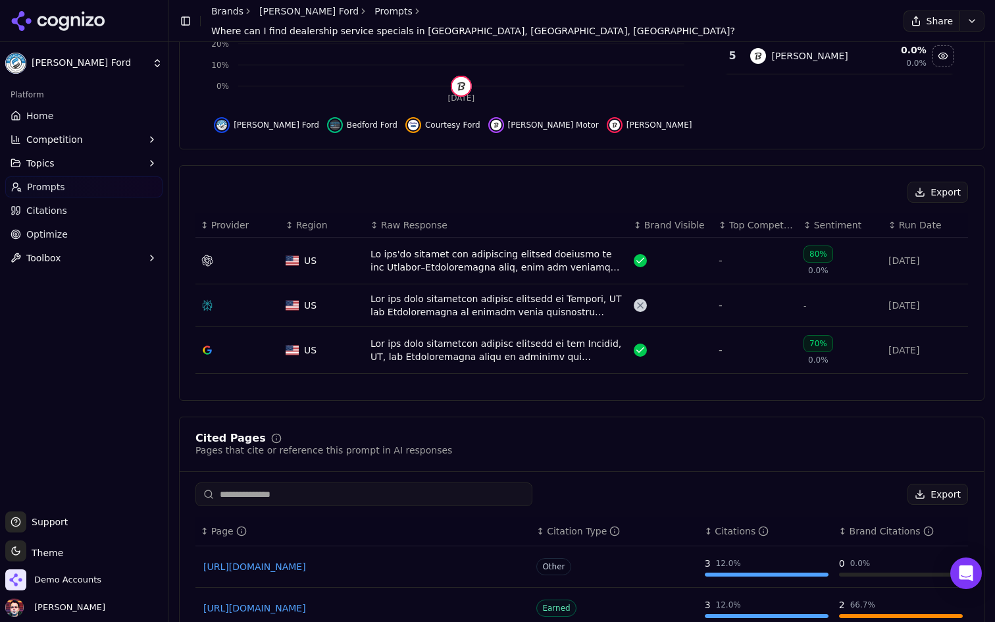
click at [515, 307] on div "Data table" at bounding box center [496, 305] width 253 height 26
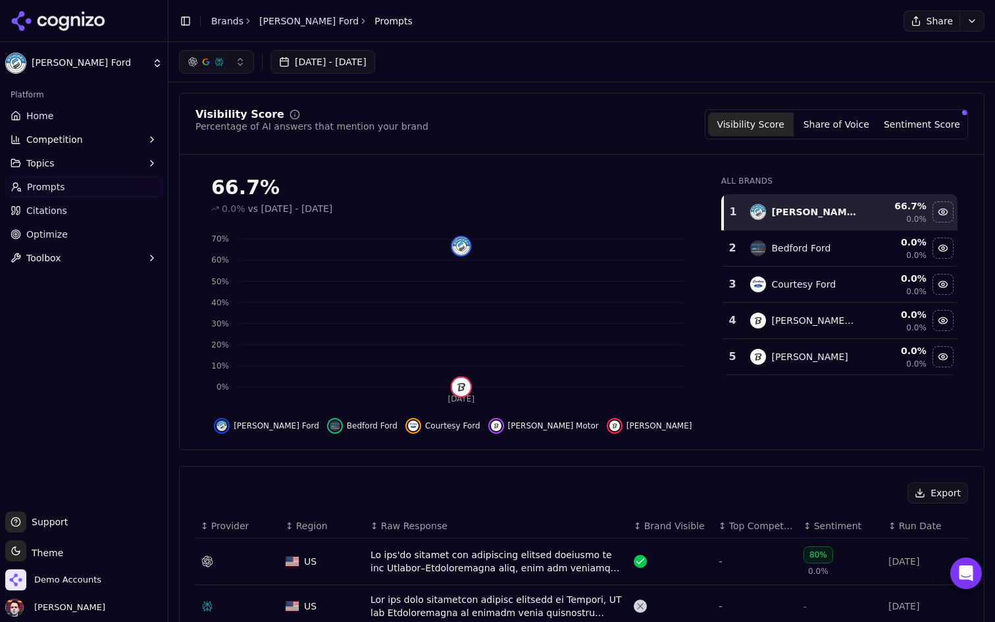
scroll to position [341, 0]
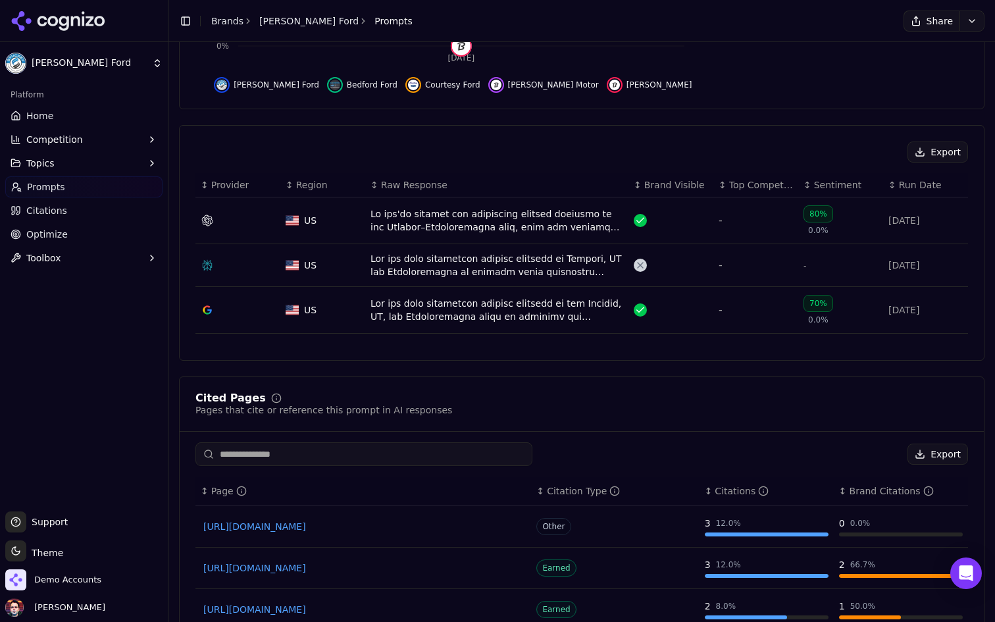
click at [491, 266] on div "Data table" at bounding box center [496, 265] width 253 height 26
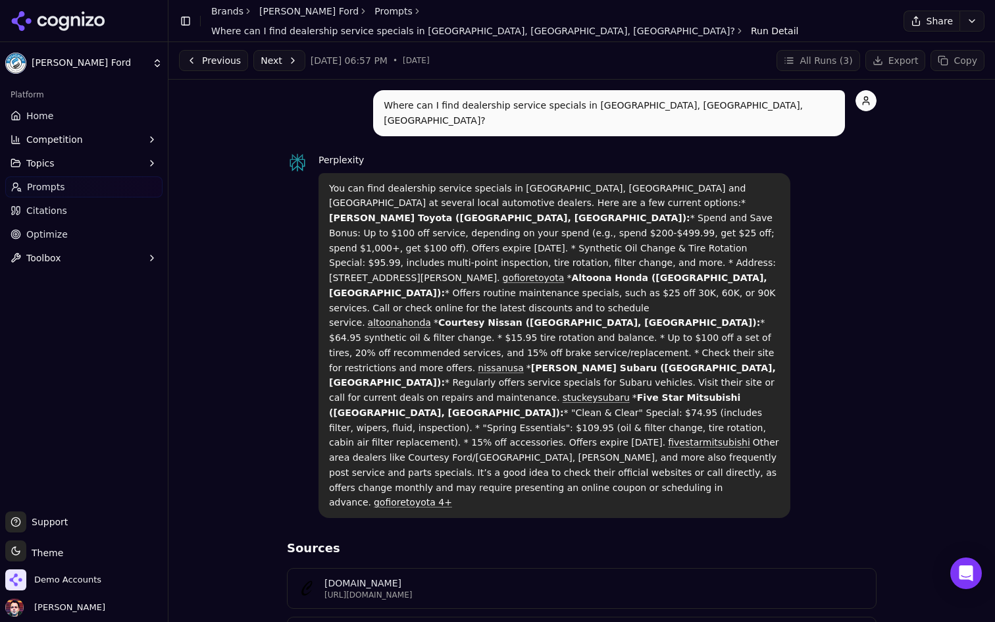
click at [84, 117] on link "Home" at bounding box center [83, 115] width 157 height 21
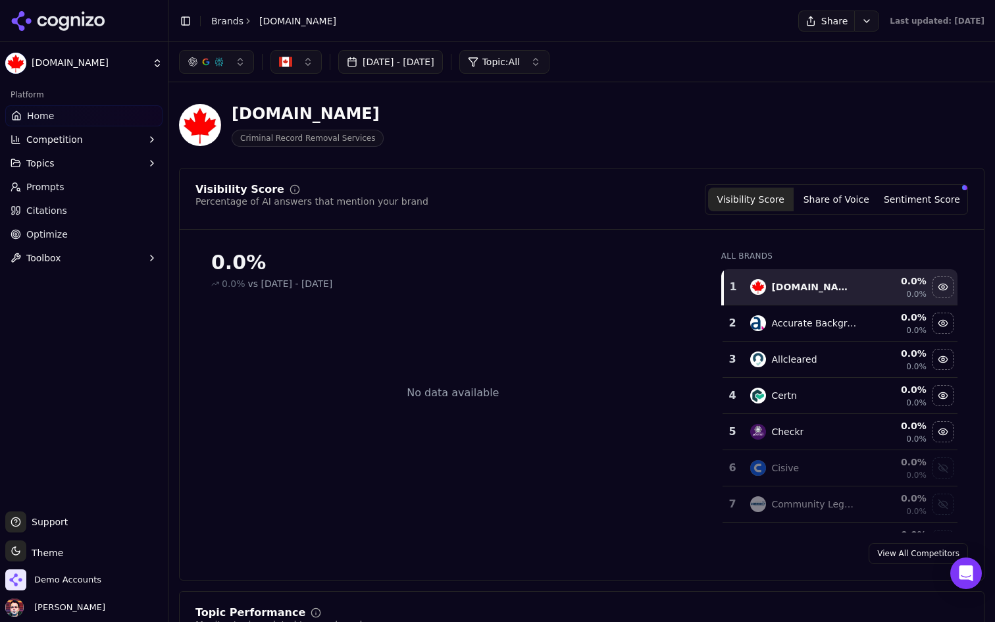
click at [320, 68] on button "button" at bounding box center [295, 62] width 51 height 24
click at [307, 61] on button "button" at bounding box center [295, 62] width 51 height 24
click at [61, 583] on span "Demo Accounts" at bounding box center [67, 580] width 67 height 12
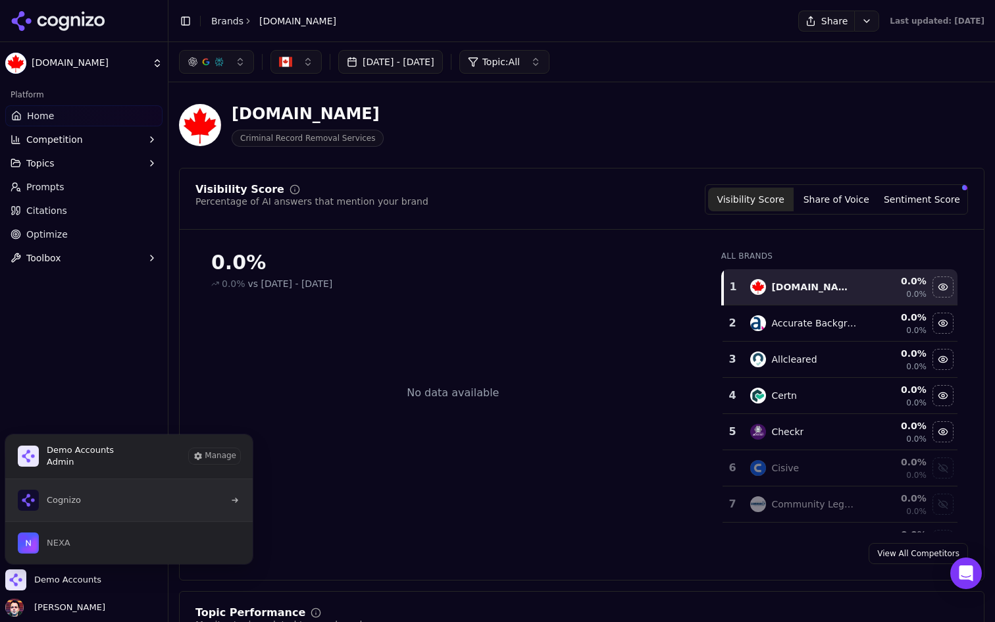
click at [152, 502] on button "Cognizo" at bounding box center [129, 500] width 249 height 42
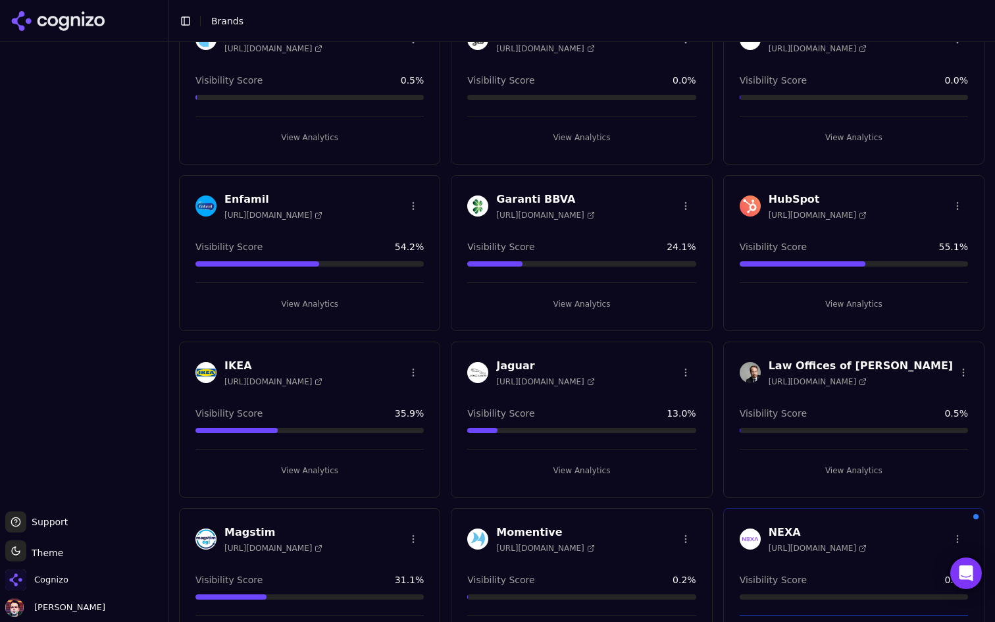
scroll to position [772, 0]
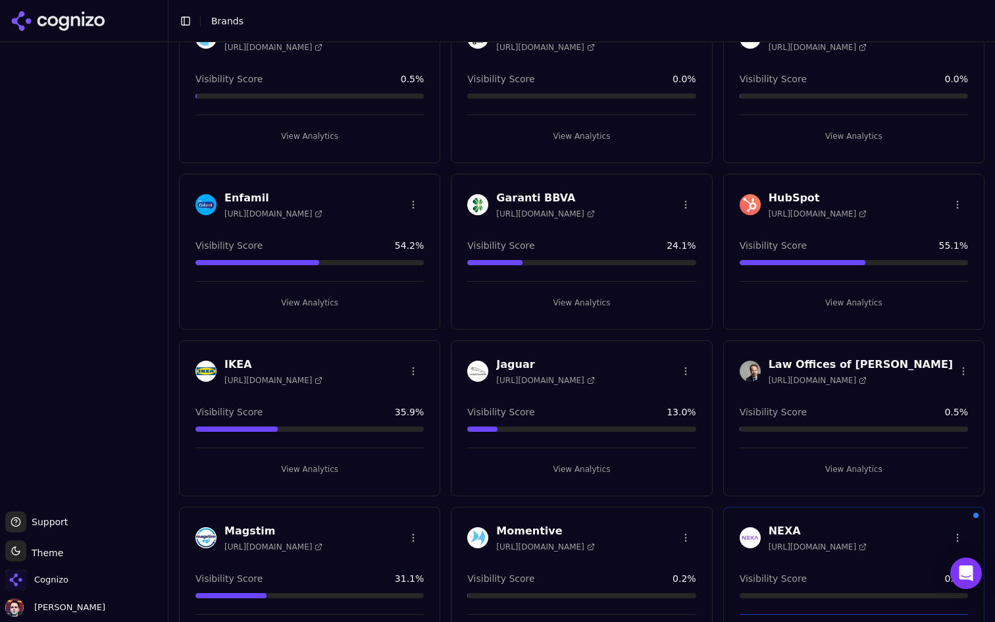
click at [384, 311] on button "View Analytics" at bounding box center [309, 302] width 228 height 21
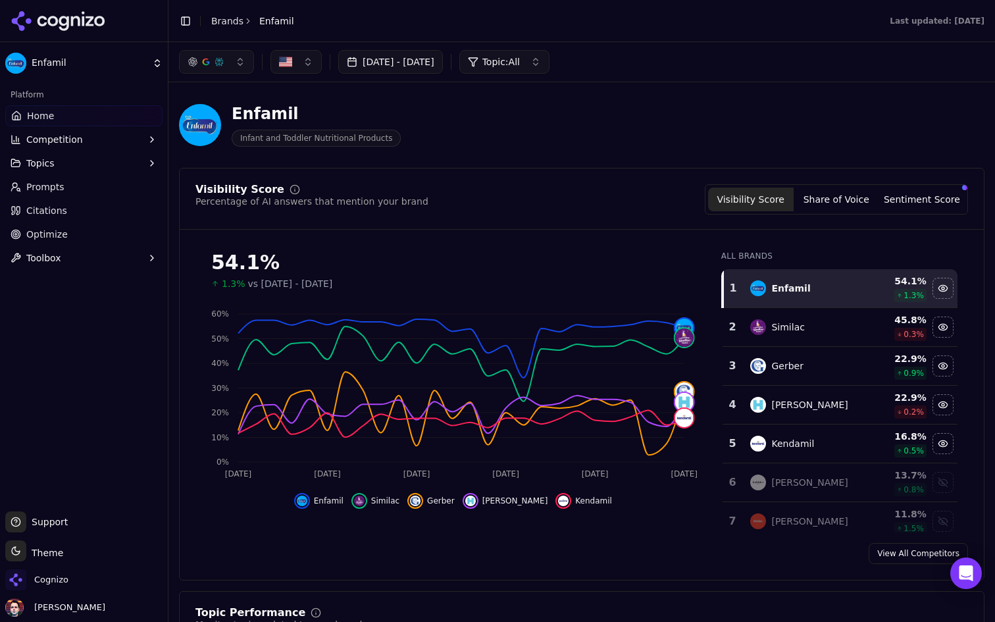
click at [899, 187] on div "Visibility Score Share of Voice Sentiment Score" at bounding box center [836, 199] width 263 height 30
click at [901, 194] on button "Sentiment Score" at bounding box center [922, 200] width 86 height 24
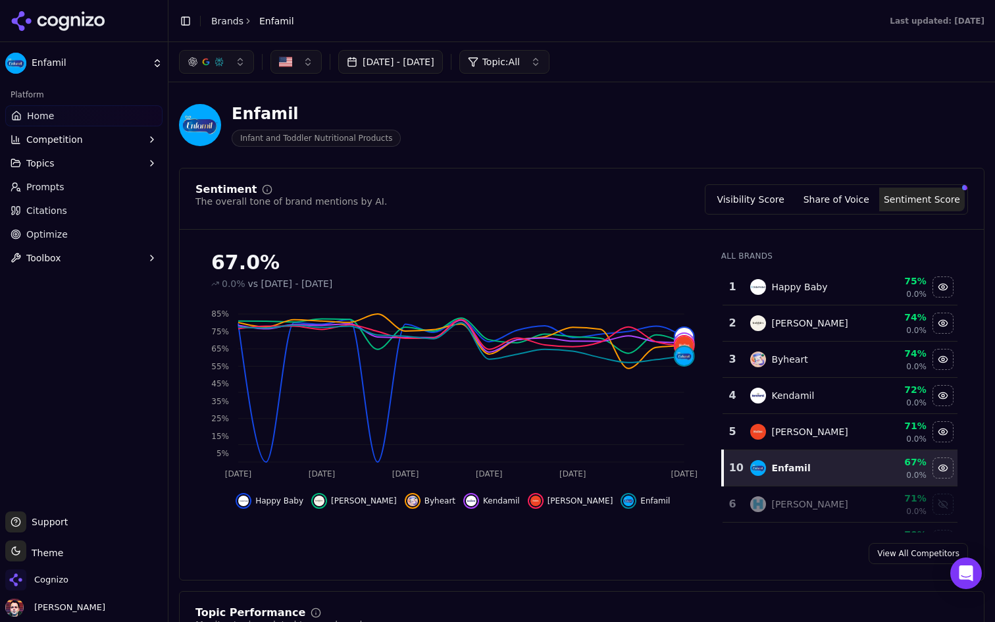
click at [841, 201] on button "Share of Voice" at bounding box center [836, 200] width 86 height 24
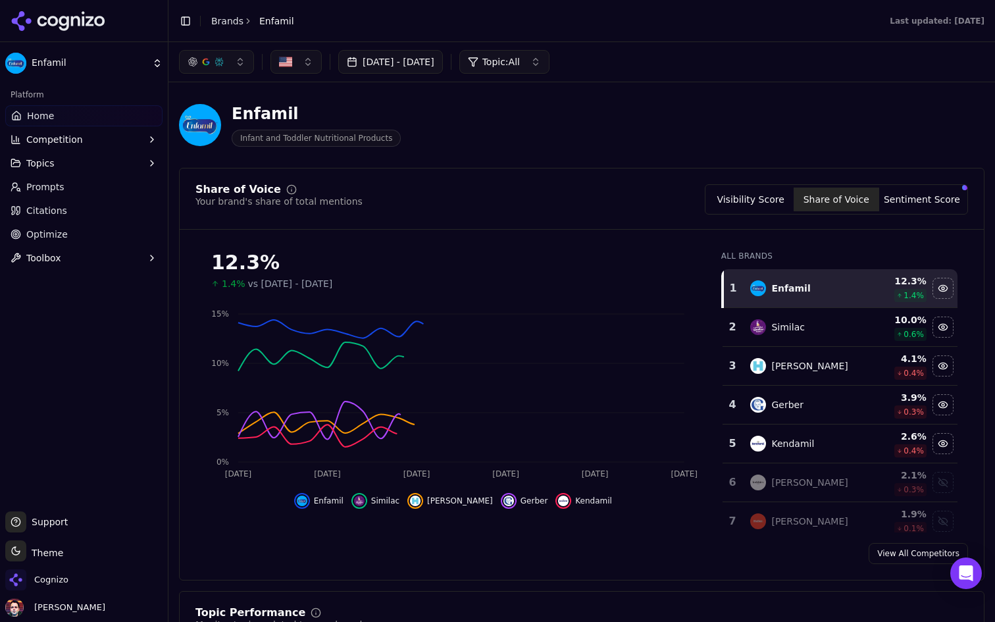
click at [747, 201] on button "Visibility Score" at bounding box center [751, 200] width 86 height 24
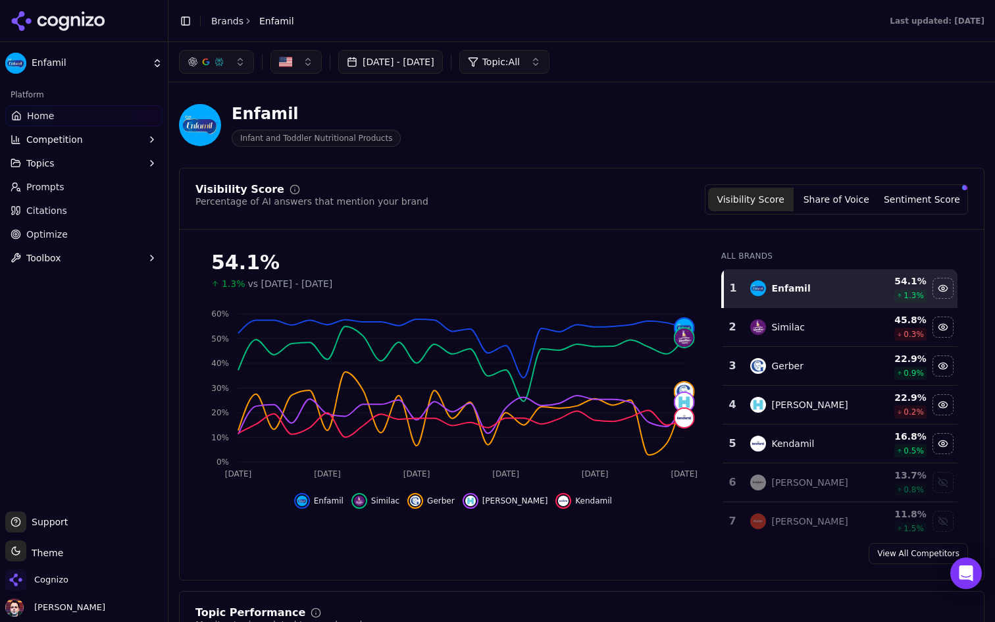
click at [104, 169] on button "Topics" at bounding box center [83, 163] width 157 height 21
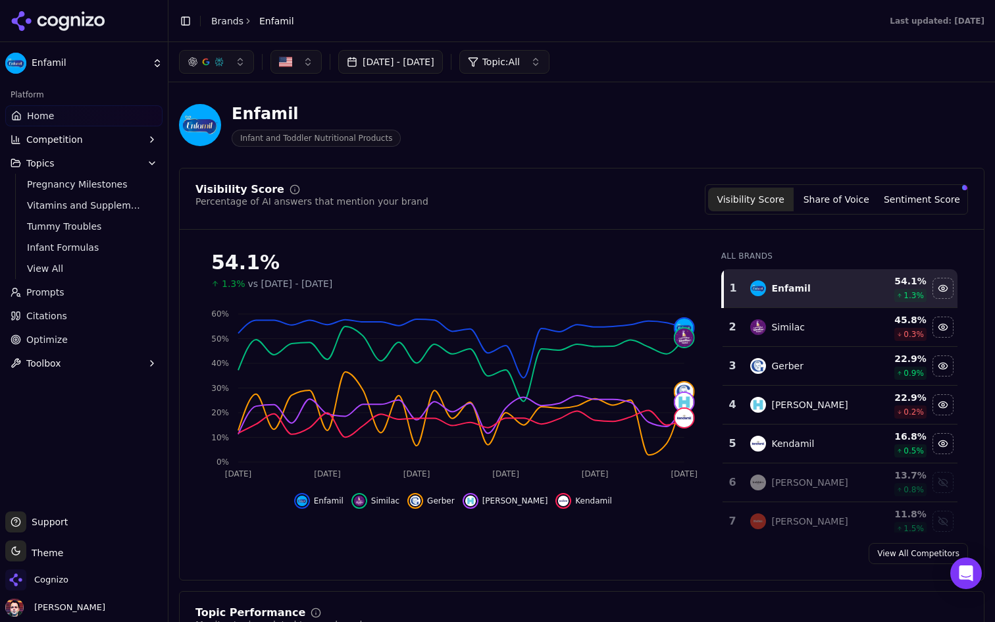
click at [104, 169] on button "Topics" at bounding box center [83, 163] width 157 height 21
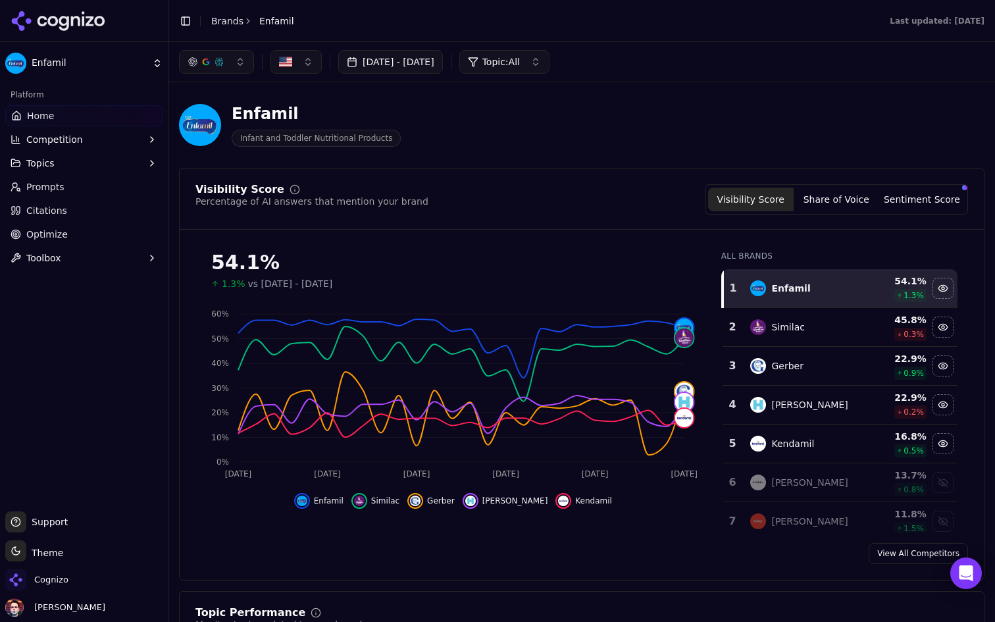
click at [124, 136] on button "Competition" at bounding box center [83, 139] width 157 height 21
click at [232, 65] on button "button" at bounding box center [216, 62] width 75 height 24
click at [505, 136] on div "Enfamil Infant and Toddler Nutritional Products" at bounding box center [473, 124] width 589 height 43
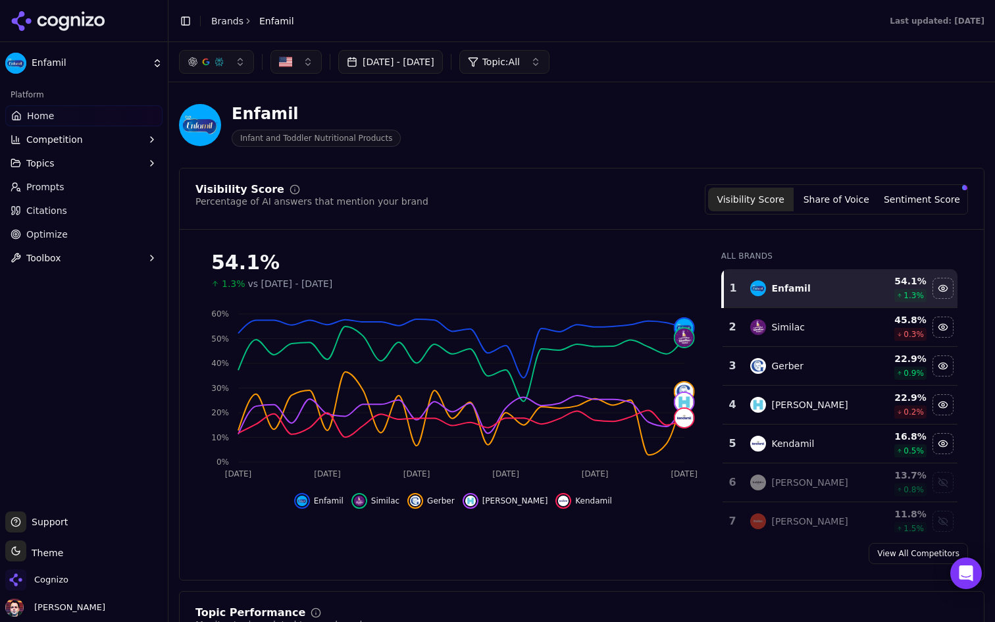
click at [234, 64] on button "button" at bounding box center [216, 62] width 75 height 24
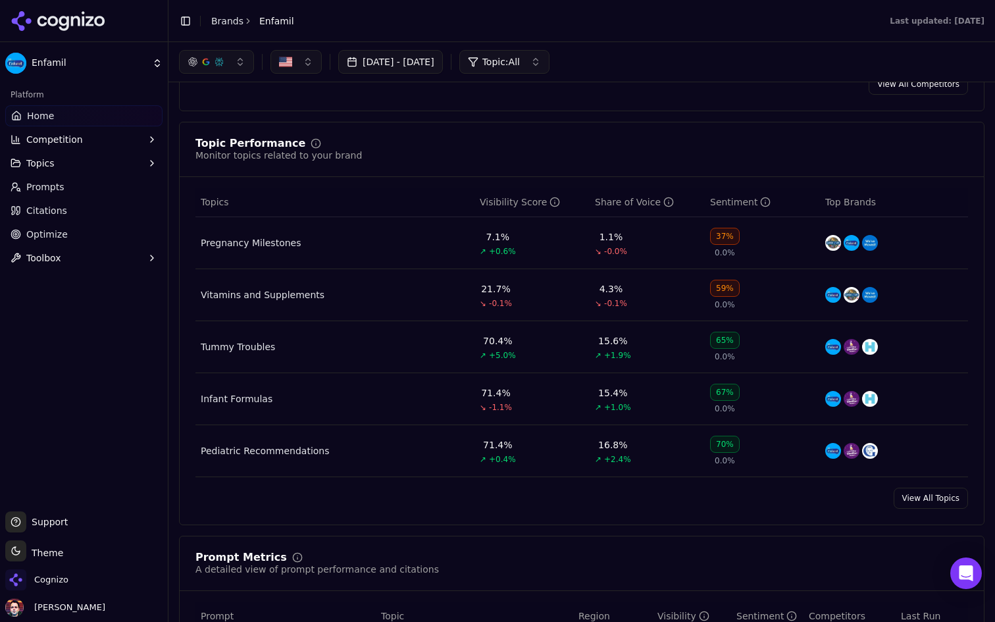
scroll to position [470, 0]
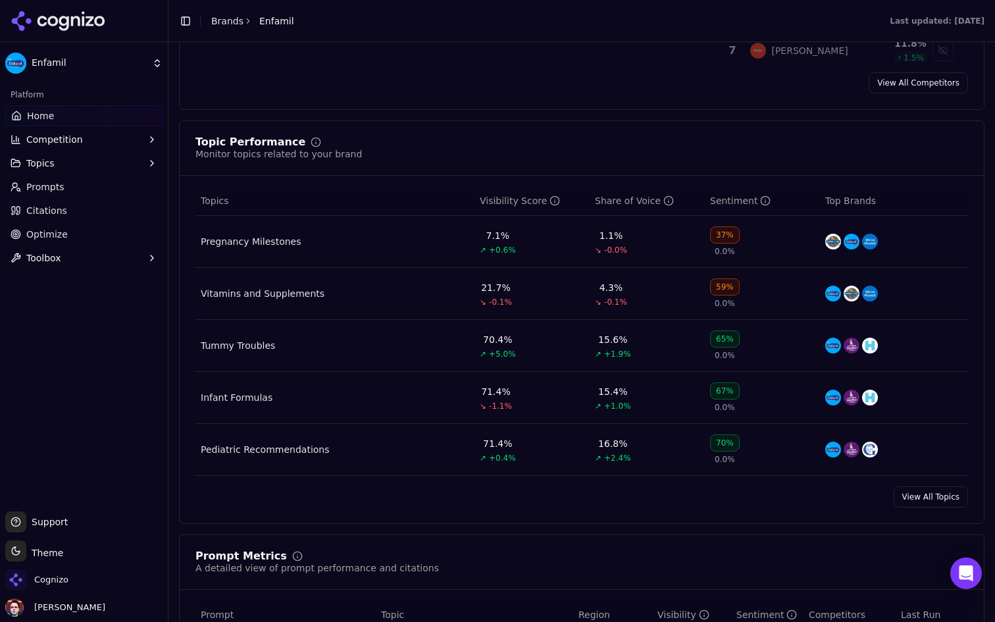
click at [282, 246] on div "Pregnancy Milestones" at bounding box center [251, 241] width 101 height 13
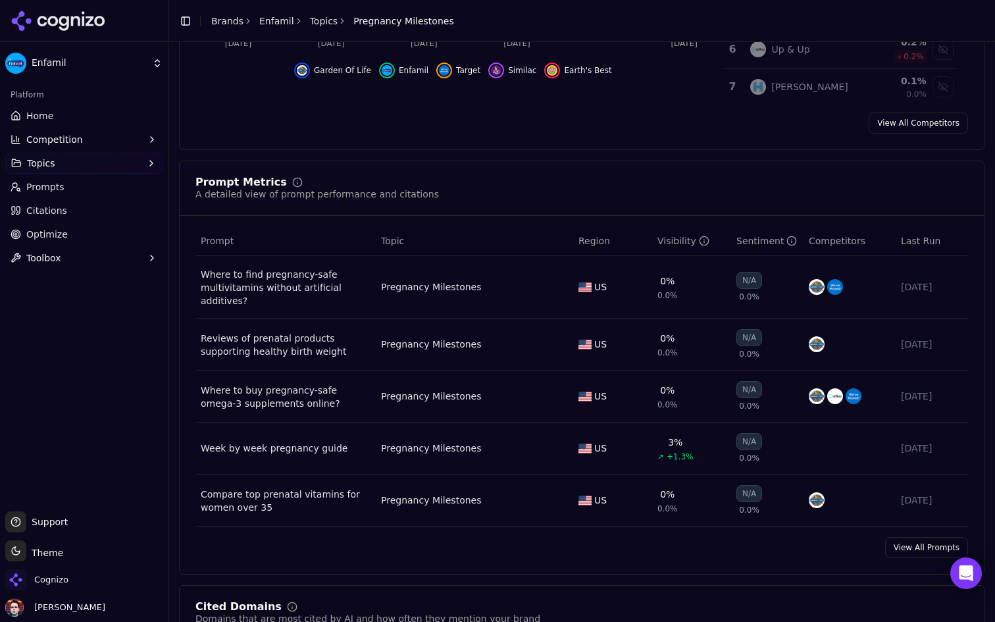
scroll to position [363, 0]
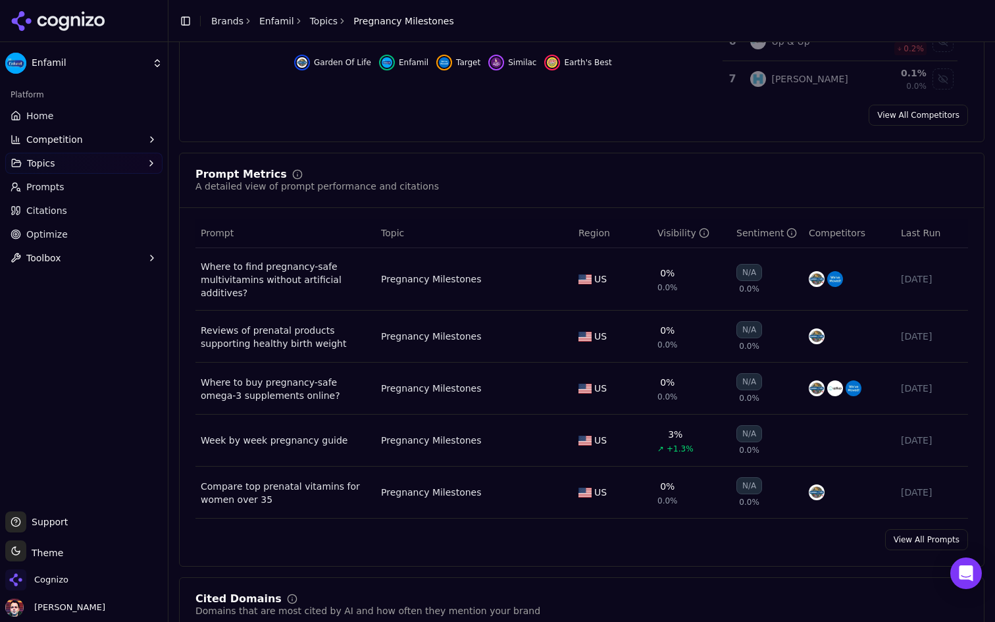
click at [313, 279] on div "Where to find pregnancy-safe multivitamins without artificial additives?" at bounding box center [286, 279] width 170 height 39
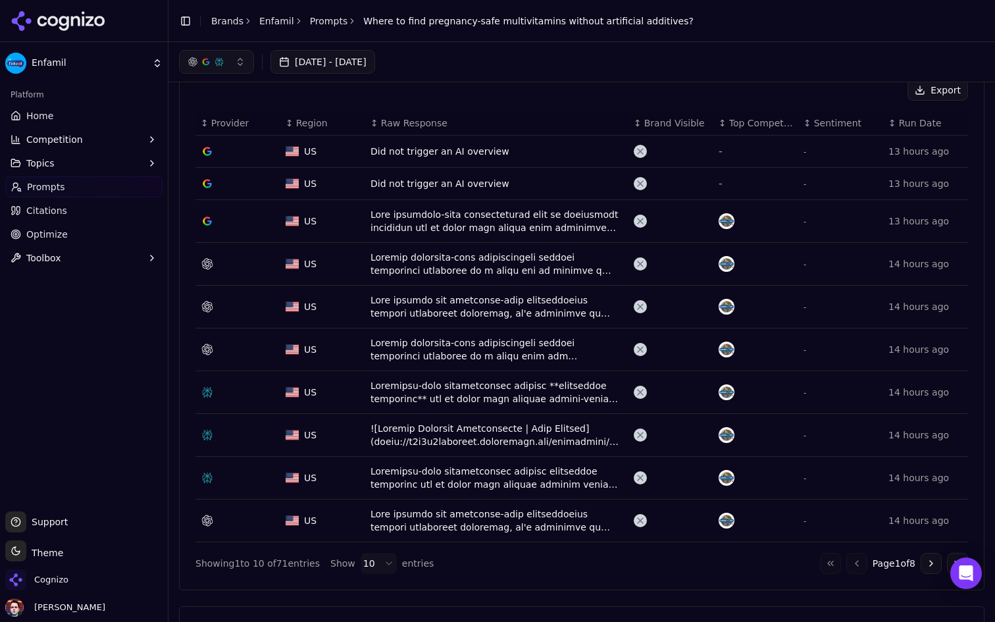
scroll to position [395, 0]
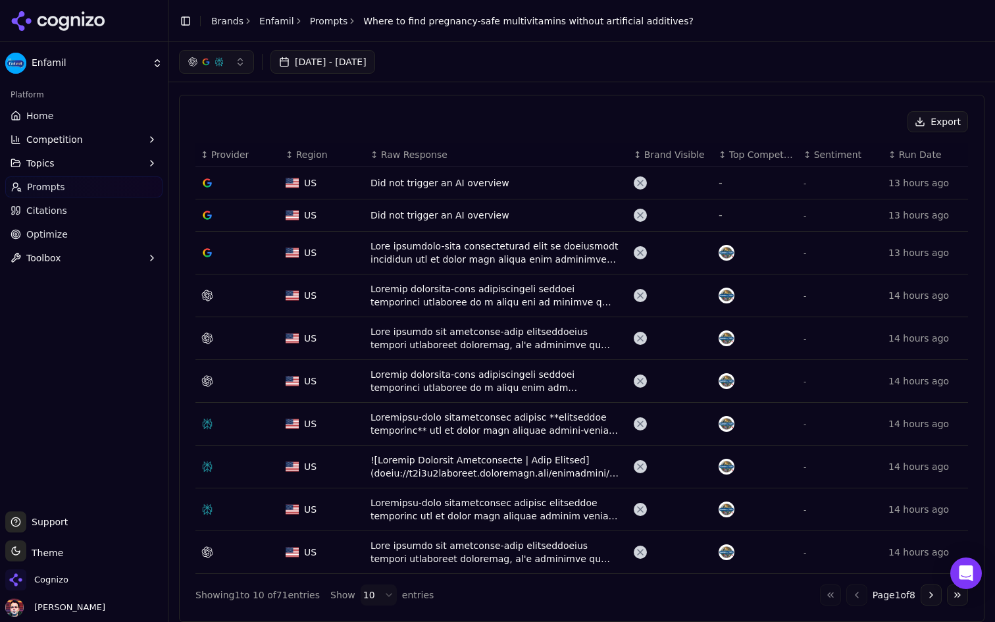
click at [670, 157] on span "Brand Visible" at bounding box center [674, 154] width 61 height 13
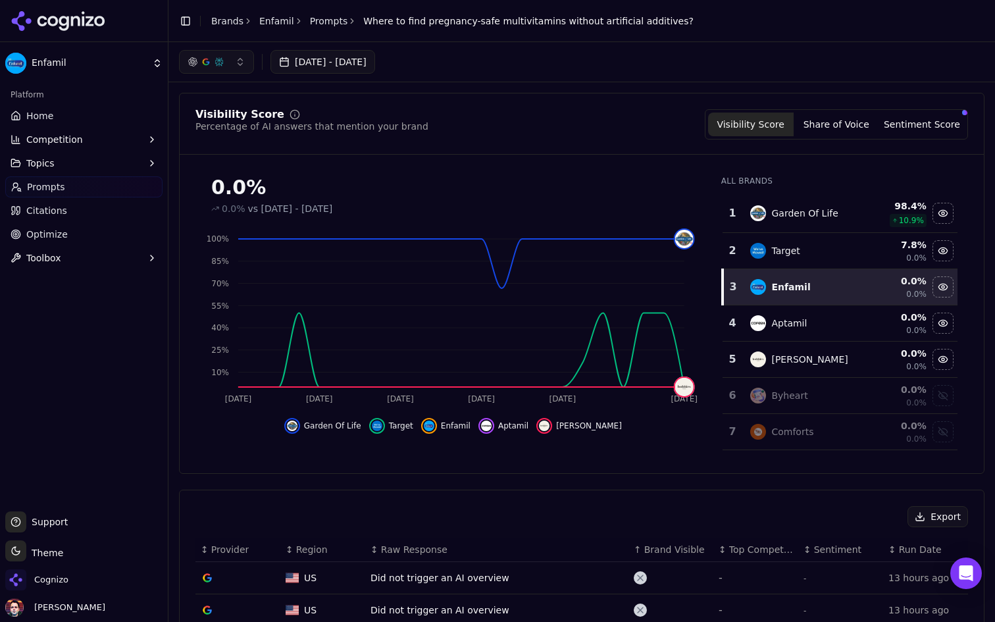
click at [87, 111] on link "Home" at bounding box center [83, 115] width 157 height 21
